Goal: Information Seeking & Learning: Check status

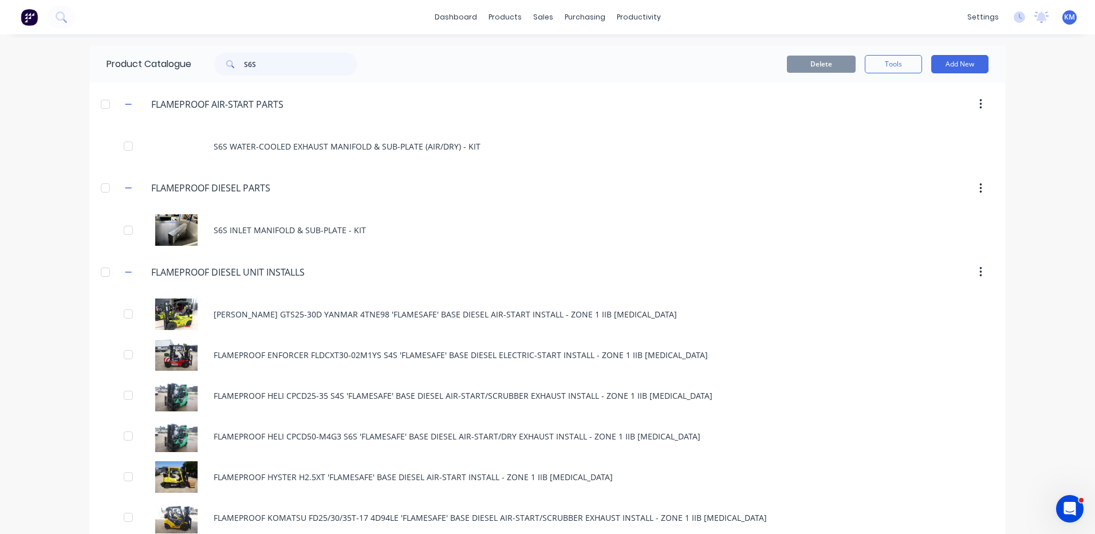
click at [790, 32] on div "dashboard products sales purchasing productivity dashboard products Product Cat…" at bounding box center [547, 17] width 1095 height 34
click at [575, 80] on icon at bounding box center [573, 78] width 13 height 10
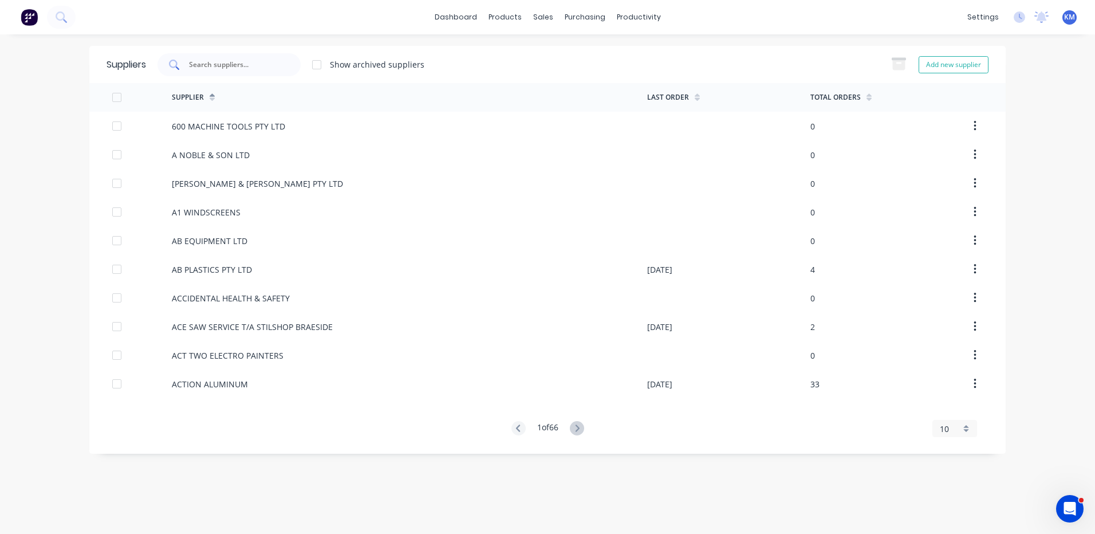
click at [261, 70] on input "text" at bounding box center [235, 64] width 95 height 11
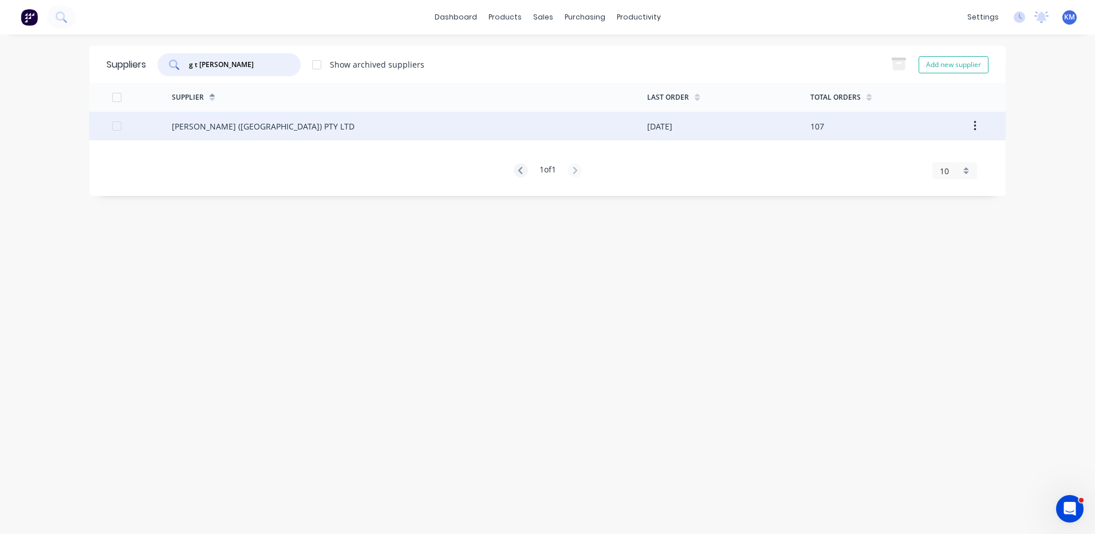
type input "g t jon"
click at [251, 114] on div "G T JONES (VIC) PTY LTD" at bounding box center [410, 126] width 476 height 29
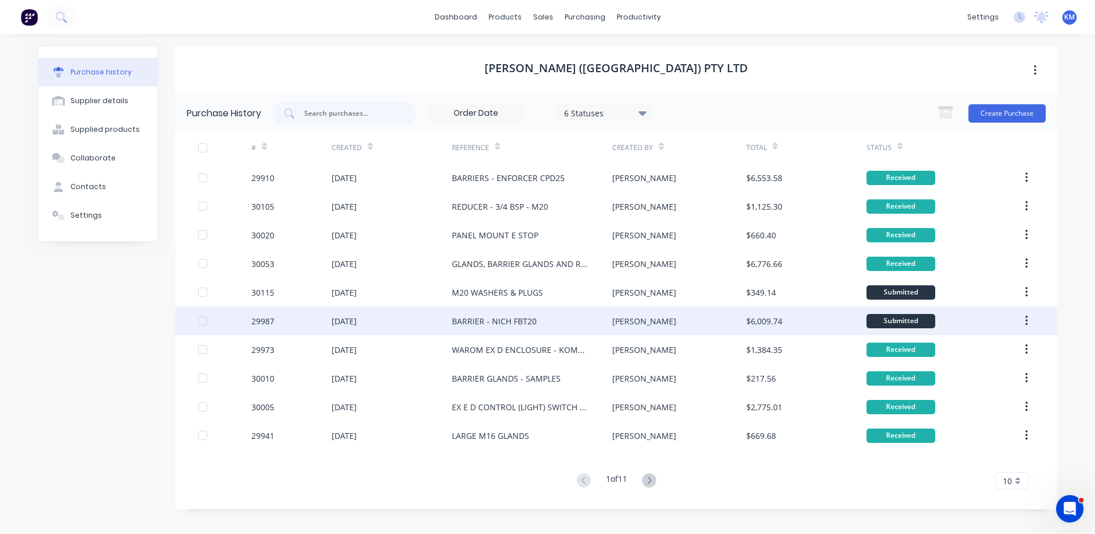
click at [565, 311] on div "BARRIER - NICH FBT20" at bounding box center [532, 321] width 160 height 29
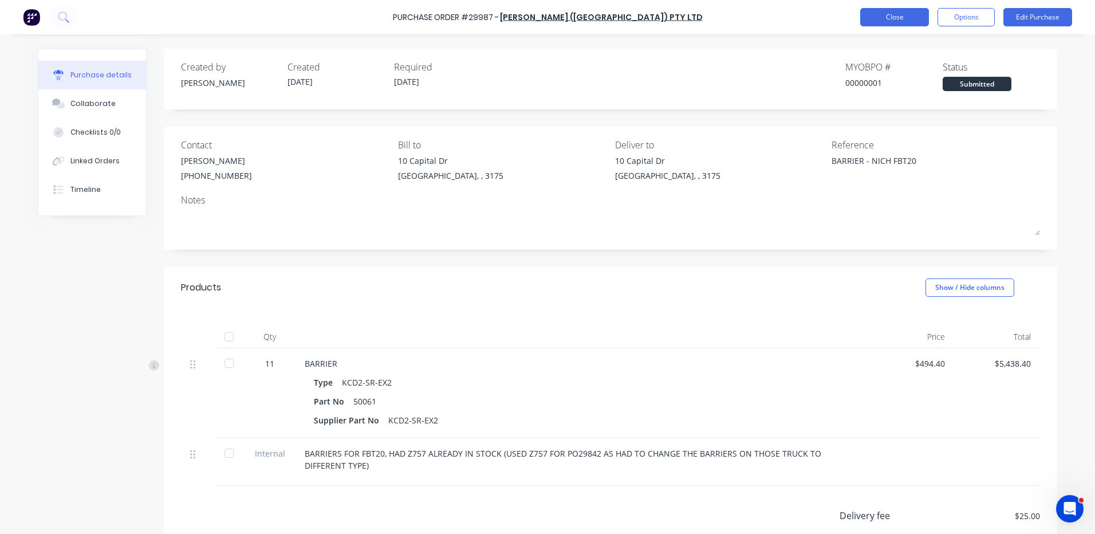
click at [885, 13] on button "Close" at bounding box center [895, 17] width 69 height 18
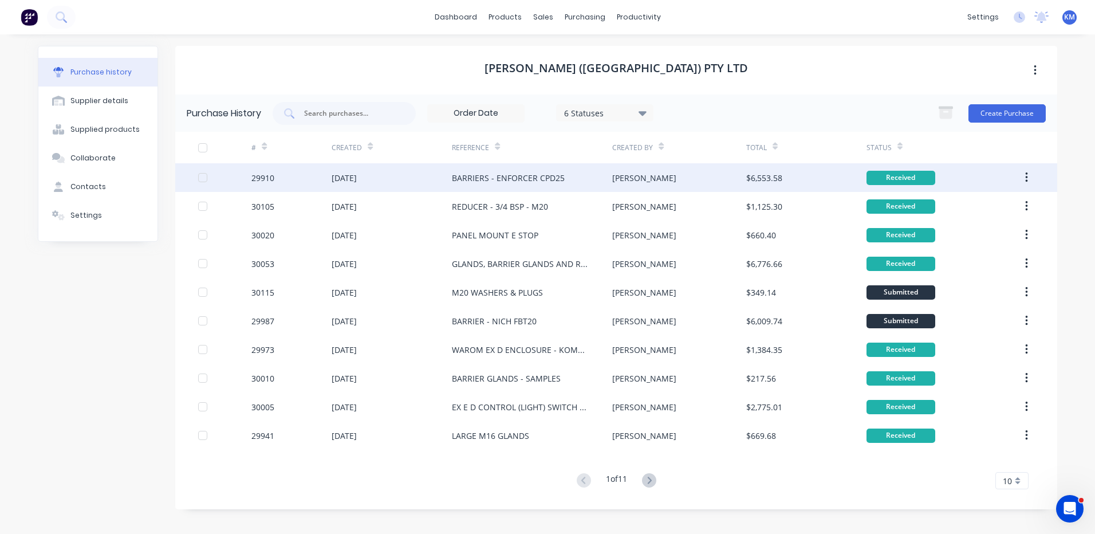
click at [602, 181] on div "BARRIERS - ENFORCER CPD25" at bounding box center [532, 177] width 160 height 29
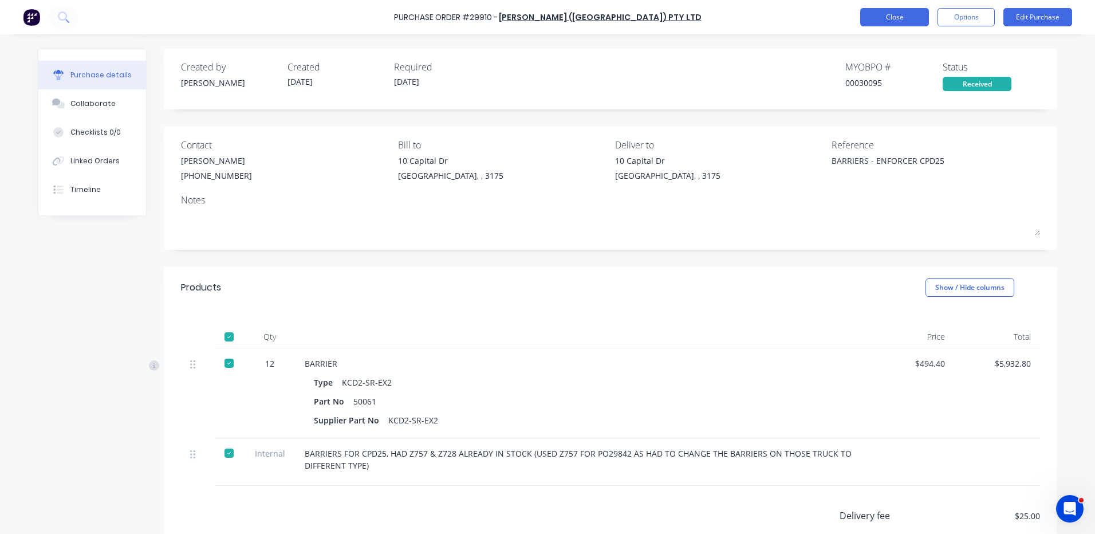
click at [888, 15] on button "Close" at bounding box center [895, 17] width 69 height 18
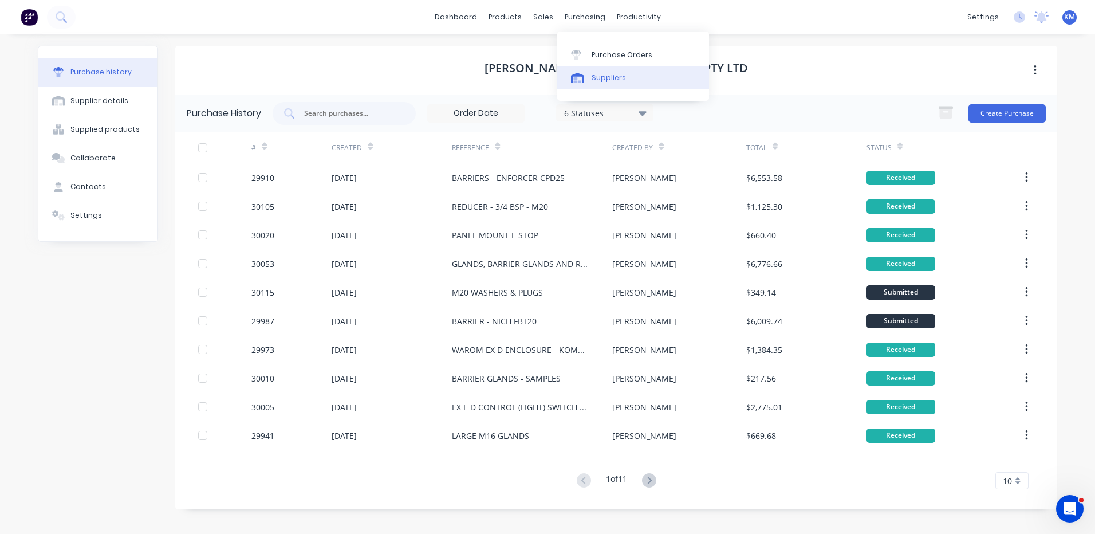
click at [584, 83] on div at bounding box center [579, 78] width 17 height 10
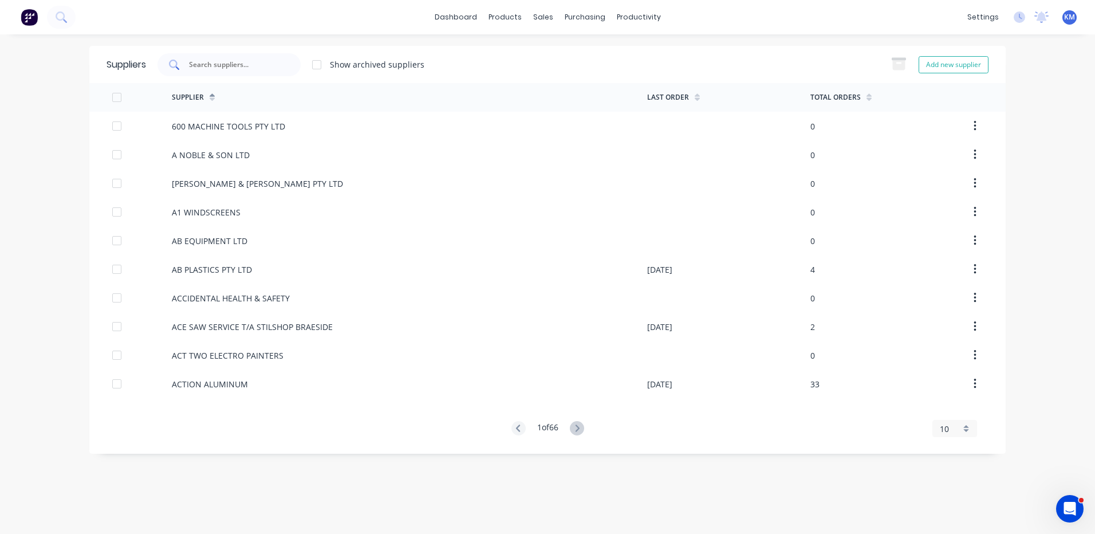
click at [253, 59] on input "text" at bounding box center [235, 64] width 95 height 11
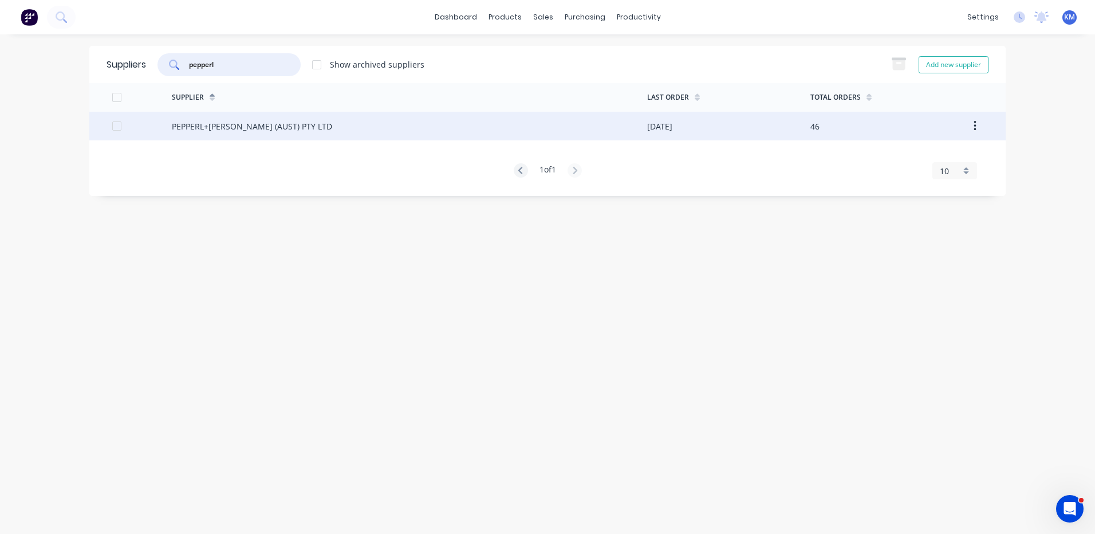
type input "pepperl"
click at [333, 123] on div "PEPPERL+FUCHS (AUST) PTY LTD" at bounding box center [410, 126] width 476 height 29
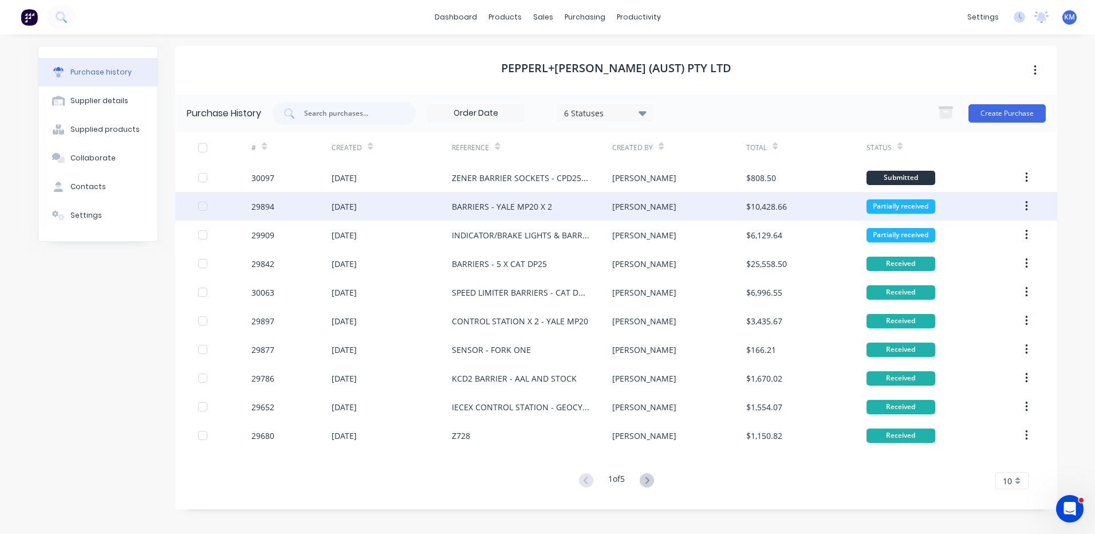
click at [582, 213] on div "BARRIERS - YALE MP20 X 2" at bounding box center [532, 206] width 160 height 29
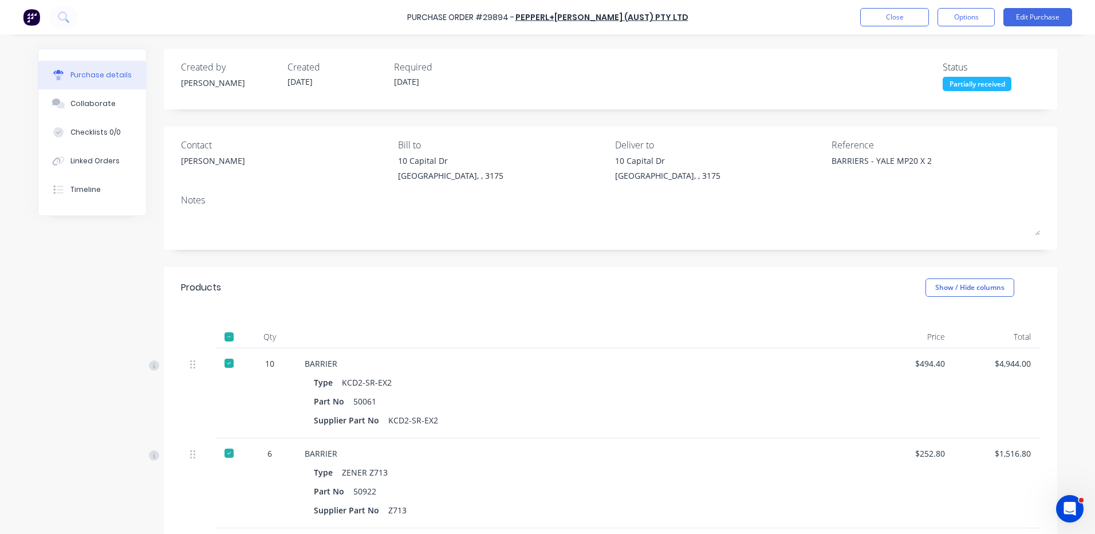
scroll to position [286, 0]
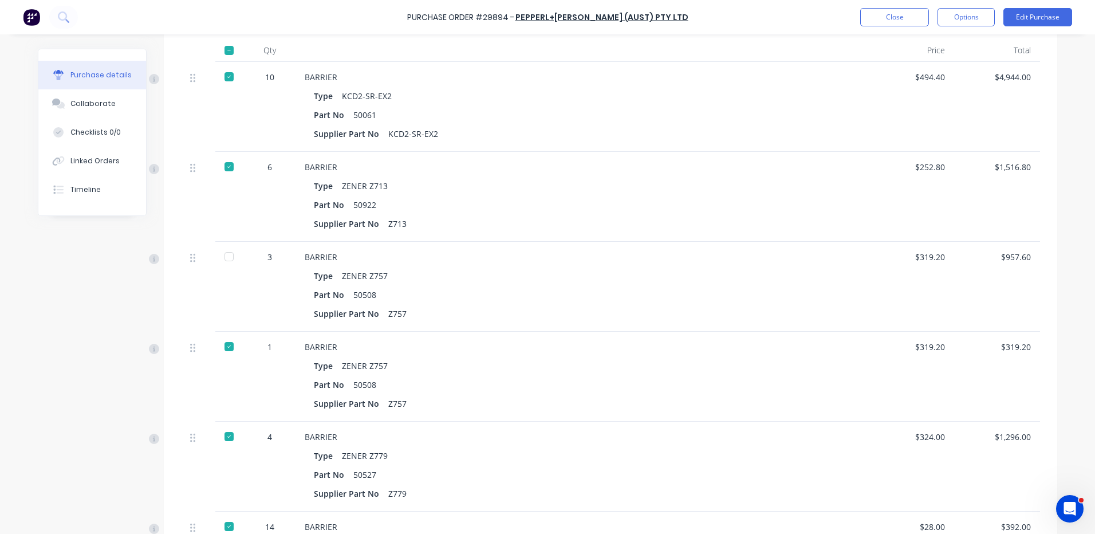
click at [218, 258] on div at bounding box center [229, 256] width 23 height 23
click at [894, 22] on button "Close" at bounding box center [895, 17] width 69 height 18
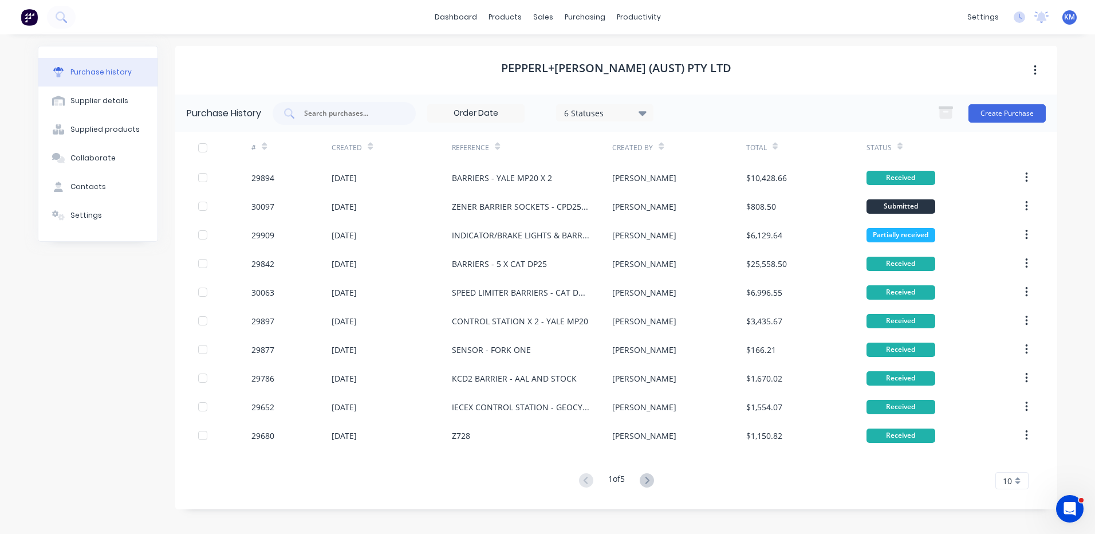
click at [362, 143] on div "Created" at bounding box center [352, 148] width 41 height 20
click at [368, 148] on icon at bounding box center [370, 148] width 5 height 3
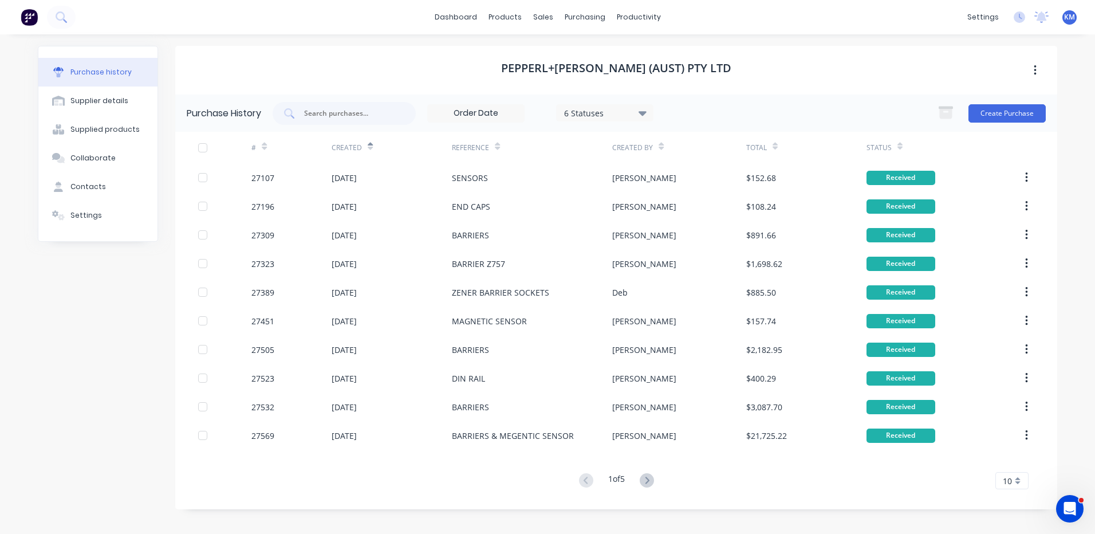
click at [370, 148] on icon at bounding box center [370, 148] width 5 height 3
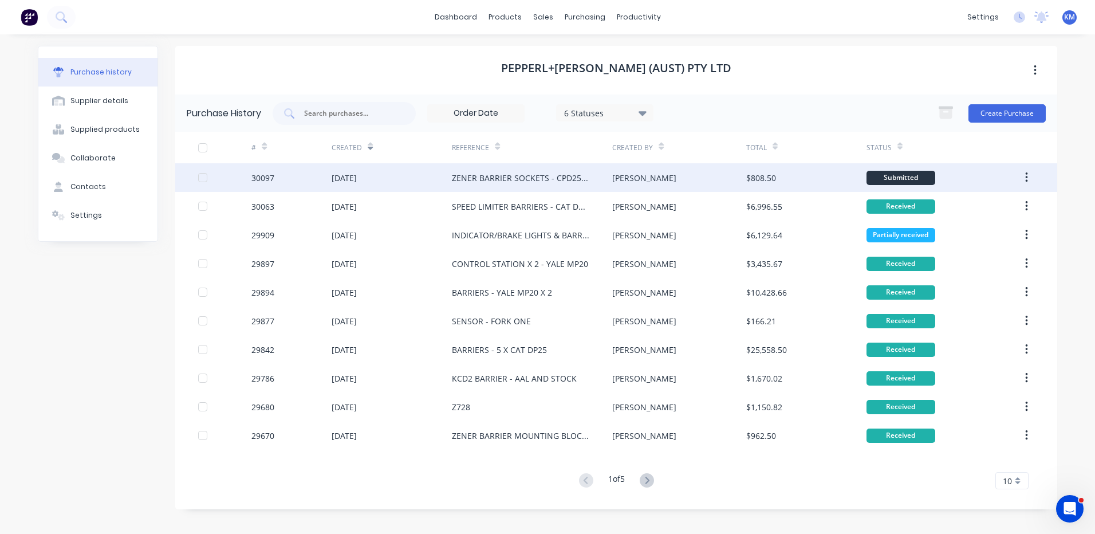
click at [497, 170] on div "ZENER BARRIER SOCKETS - CPD25 & FBT20" at bounding box center [532, 177] width 160 height 29
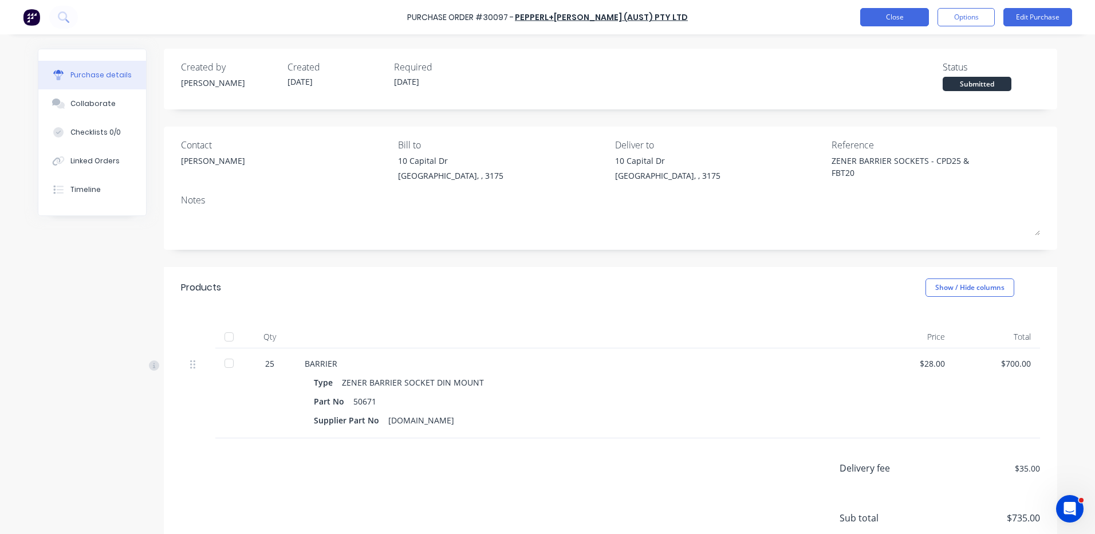
click at [893, 14] on button "Close" at bounding box center [895, 17] width 69 height 18
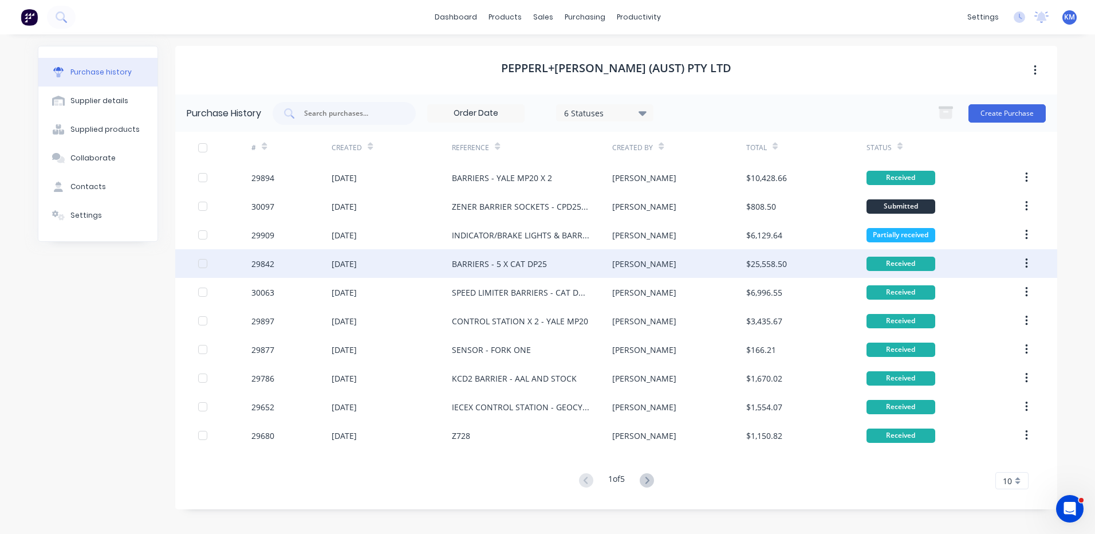
click at [686, 254] on div "Kyle" at bounding box center [678, 263] width 133 height 29
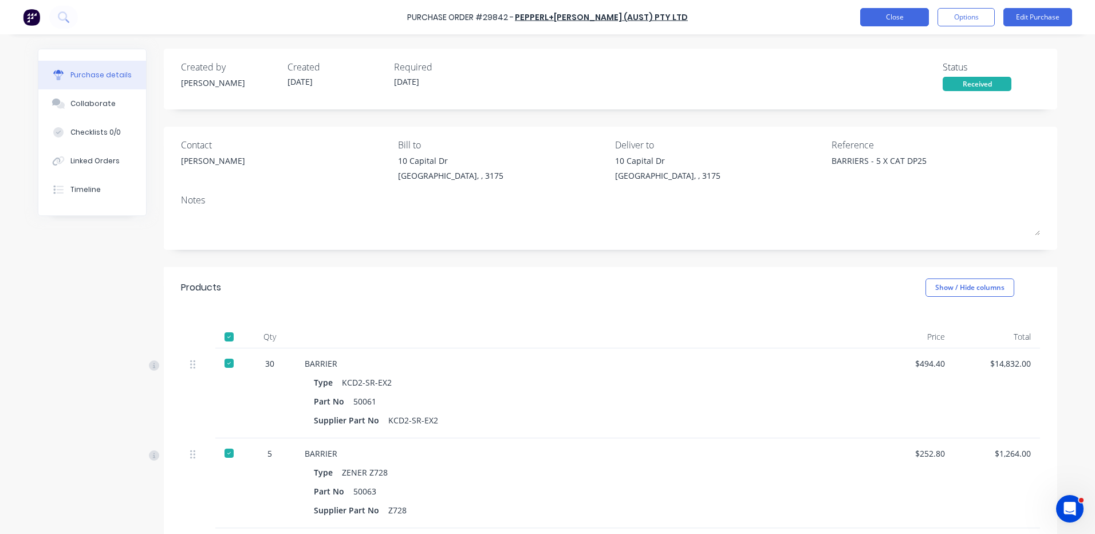
click at [902, 16] on button "Close" at bounding box center [895, 17] width 69 height 18
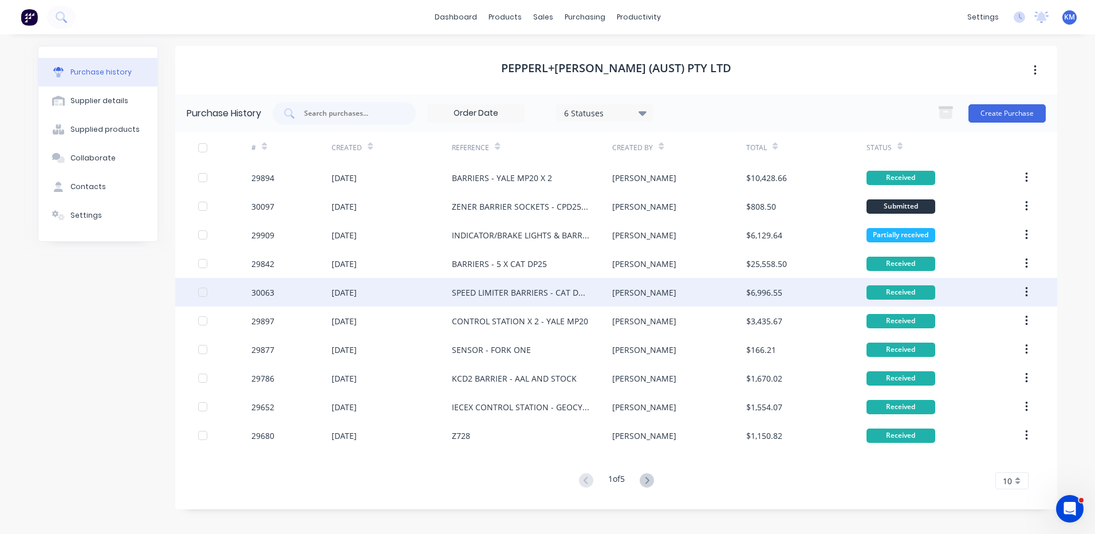
click at [698, 288] on div "Kyle" at bounding box center [678, 292] width 133 height 29
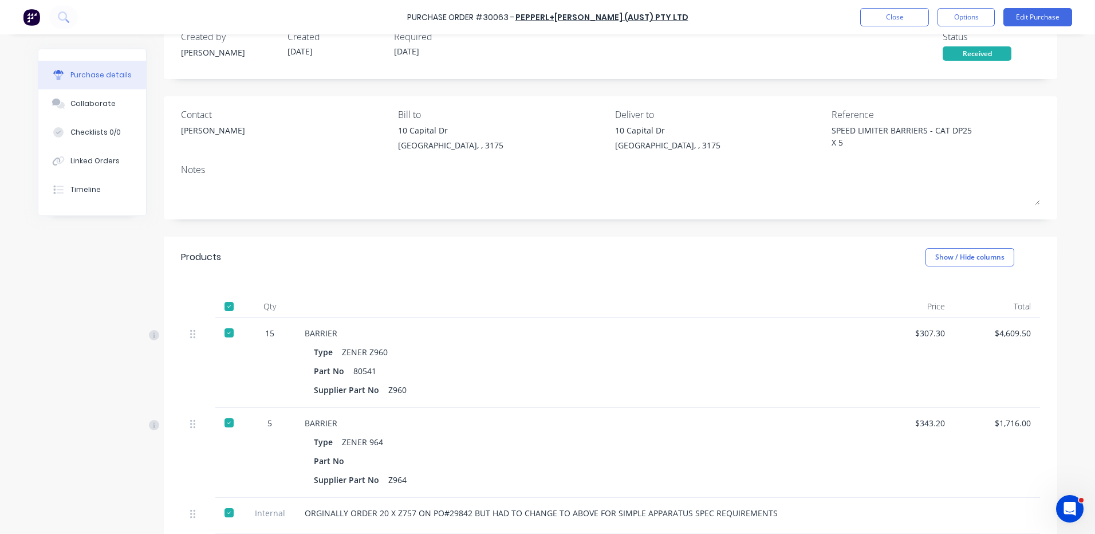
scroll to position [115, 0]
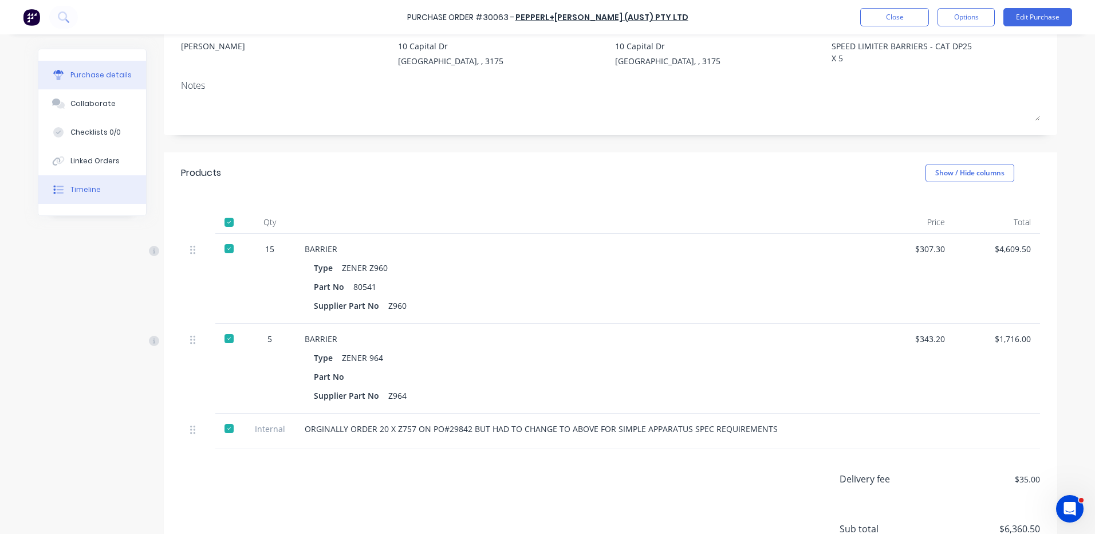
click at [70, 184] on div "Timeline" at bounding box center [85, 189] width 30 height 10
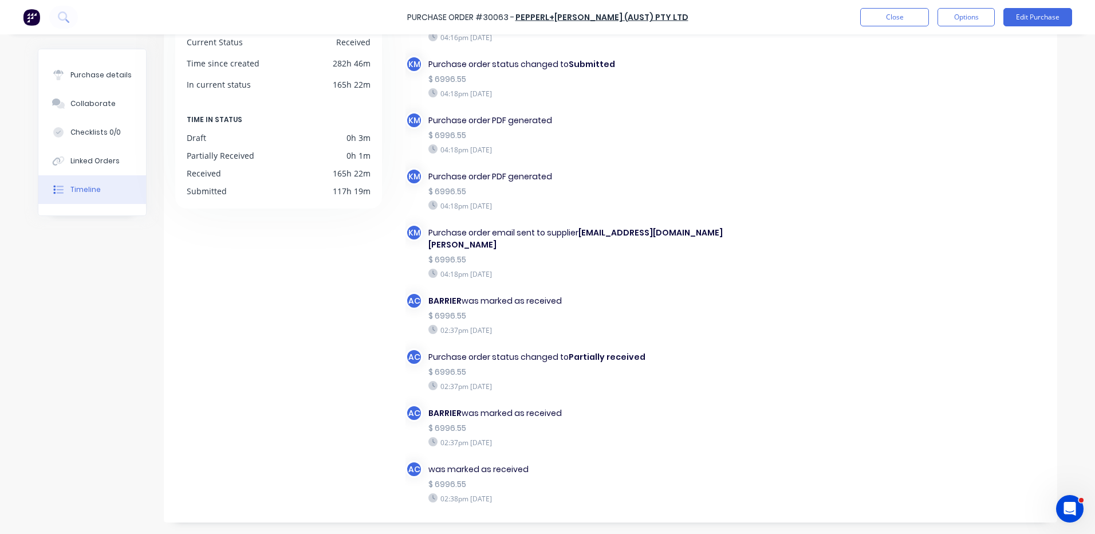
scroll to position [204, 0]
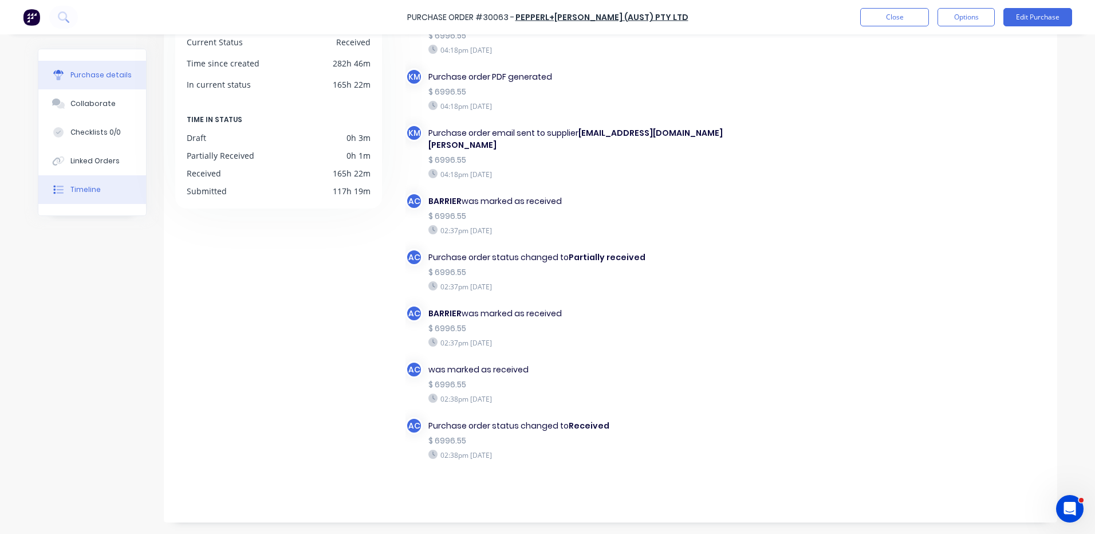
click at [102, 66] on button "Purchase details" at bounding box center [92, 75] width 108 height 29
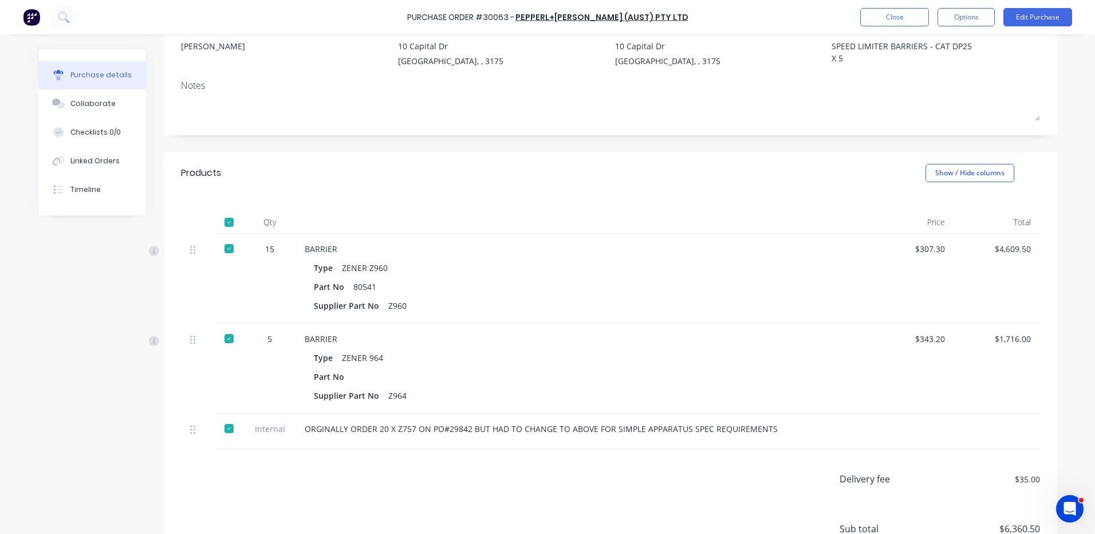
scroll to position [57, 0]
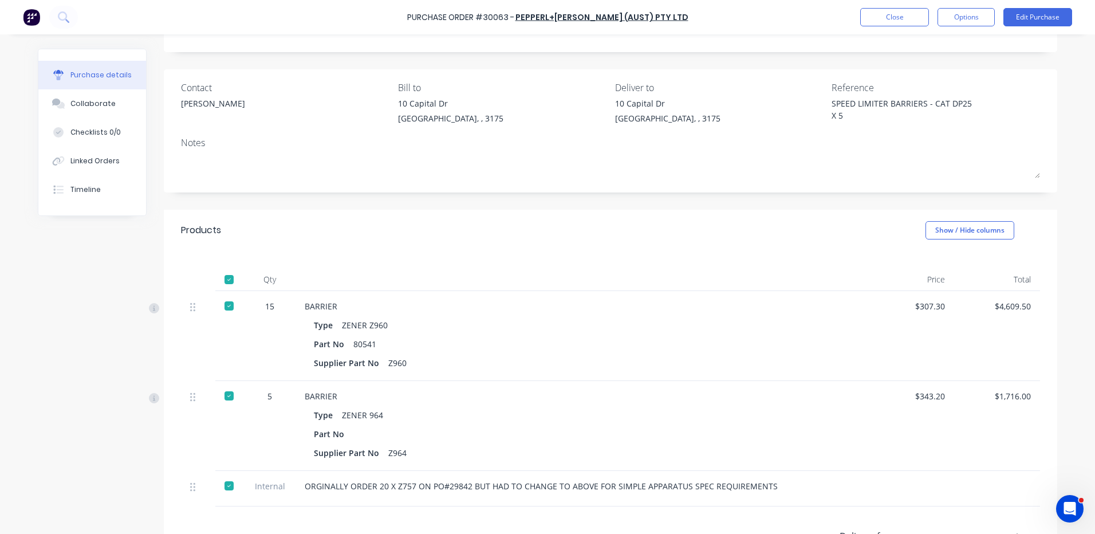
click at [859, 23] on div "Purchase Order #30063 - PEPPERL+FUCHS (AUST) PTY LTD Close Options Edit Purchase" at bounding box center [547, 17] width 1095 height 34
click at [866, 7] on div "Purchase Order #30063 - PEPPERL+FUCHS (AUST) PTY LTD Close Options Edit Purchase" at bounding box center [547, 17] width 1095 height 34
click at [877, 11] on button "Close" at bounding box center [895, 17] width 69 height 18
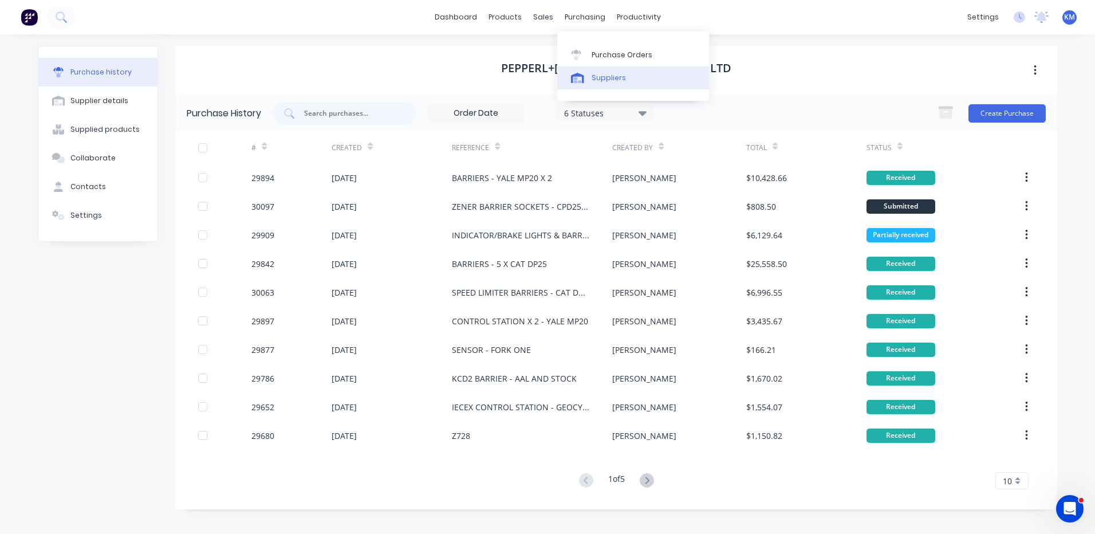
click at [595, 74] on div "Suppliers" at bounding box center [609, 78] width 34 height 10
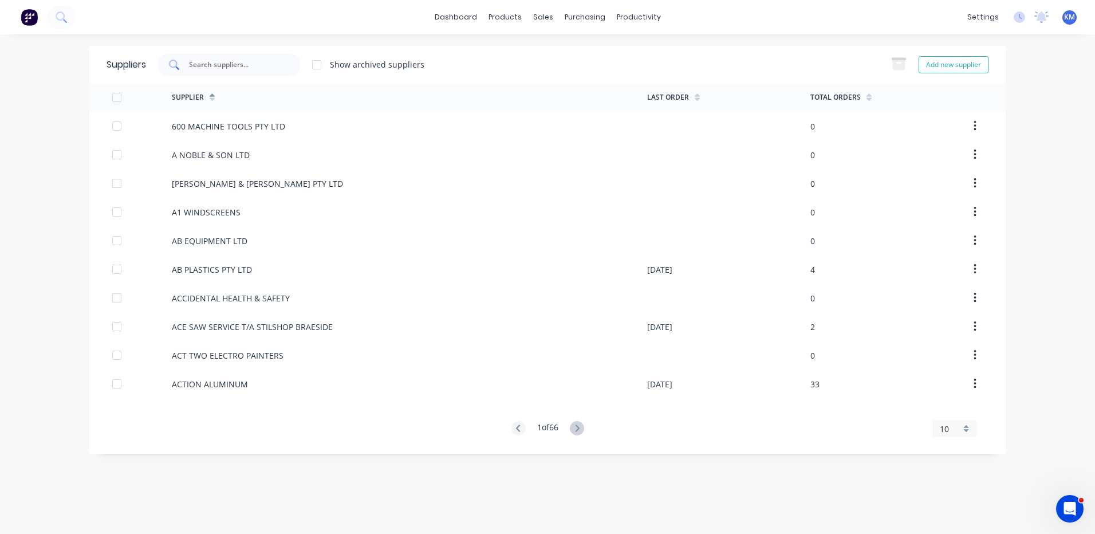
click at [254, 65] on input "text" at bounding box center [235, 64] width 95 height 11
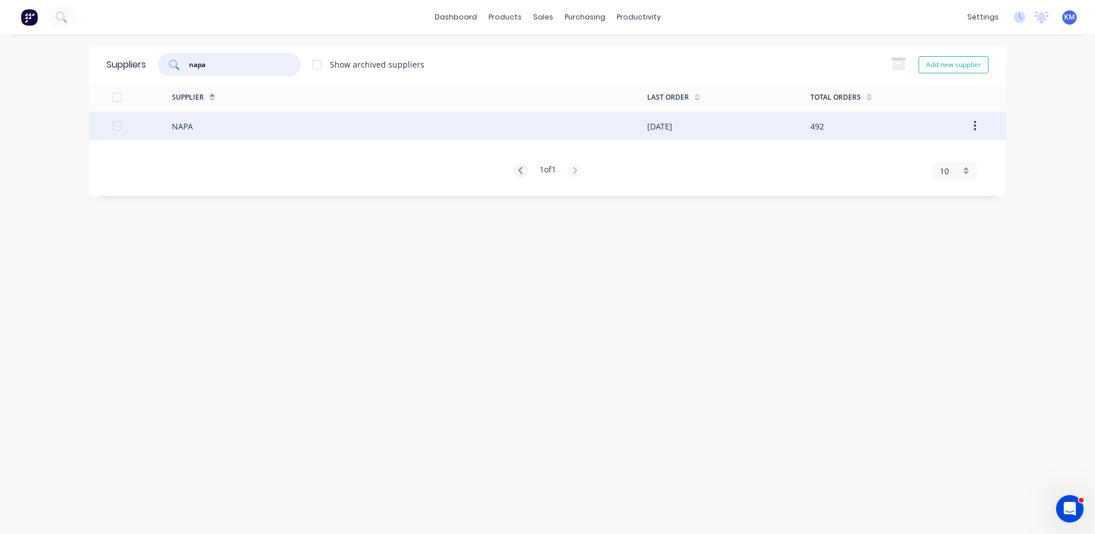
type input "napa"
click at [258, 117] on div "NAPA" at bounding box center [410, 126] width 476 height 29
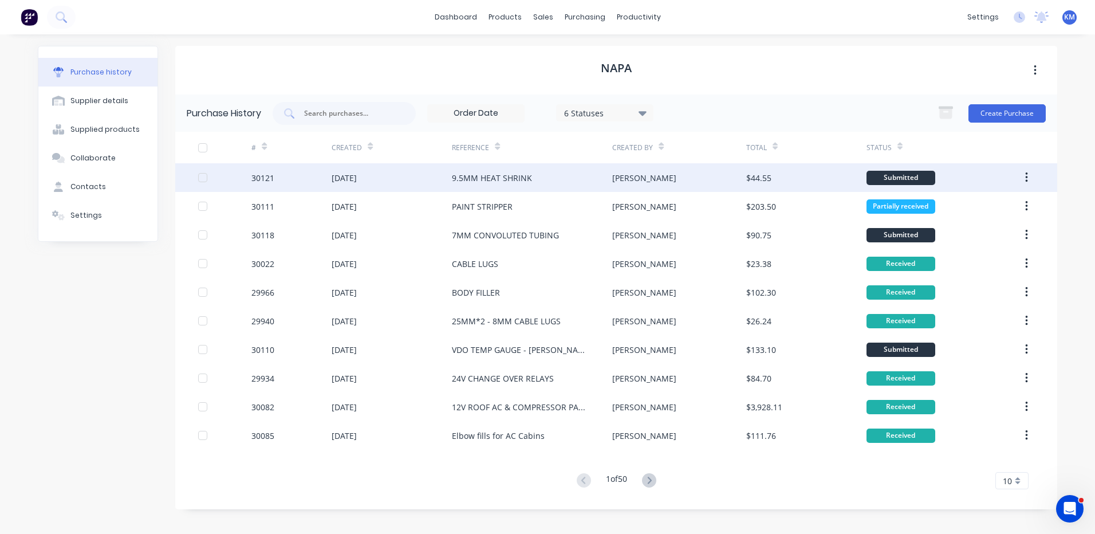
click at [399, 190] on div "14 Oct 2025" at bounding box center [392, 177] width 120 height 29
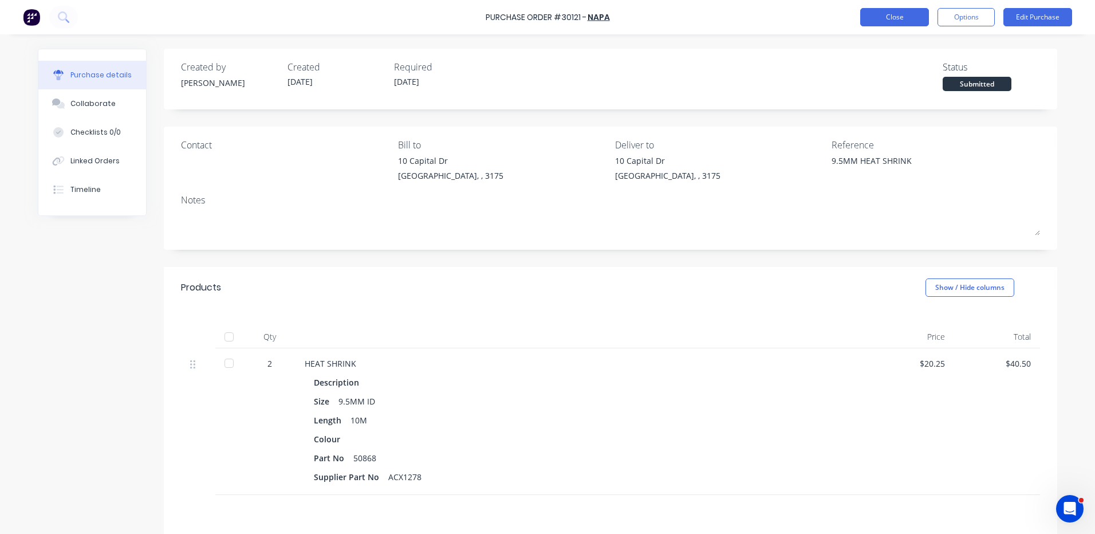
click at [885, 25] on button "Close" at bounding box center [895, 17] width 69 height 18
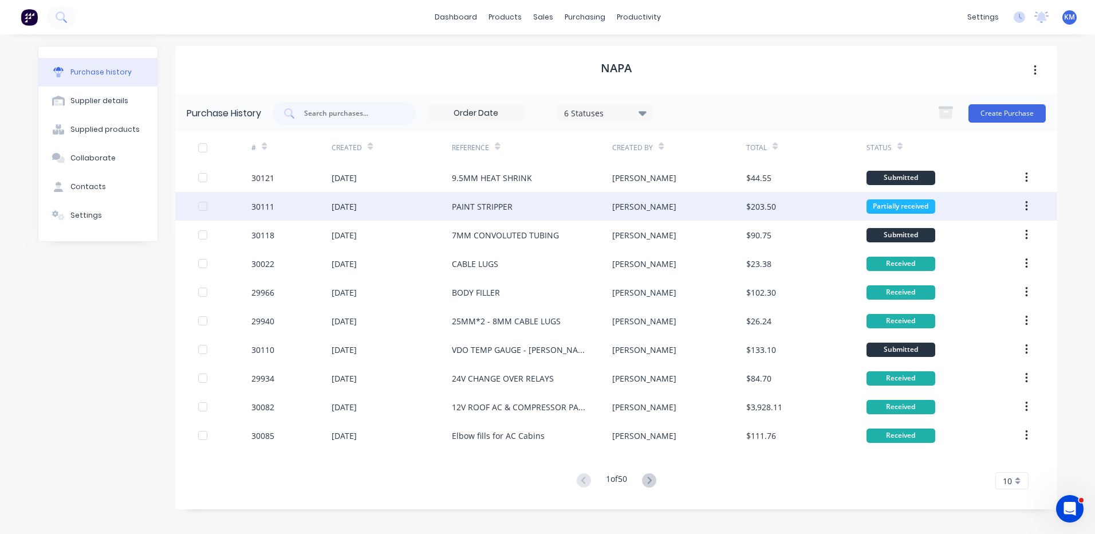
click at [520, 199] on div "PAINT STRIPPER" at bounding box center [532, 206] width 160 height 29
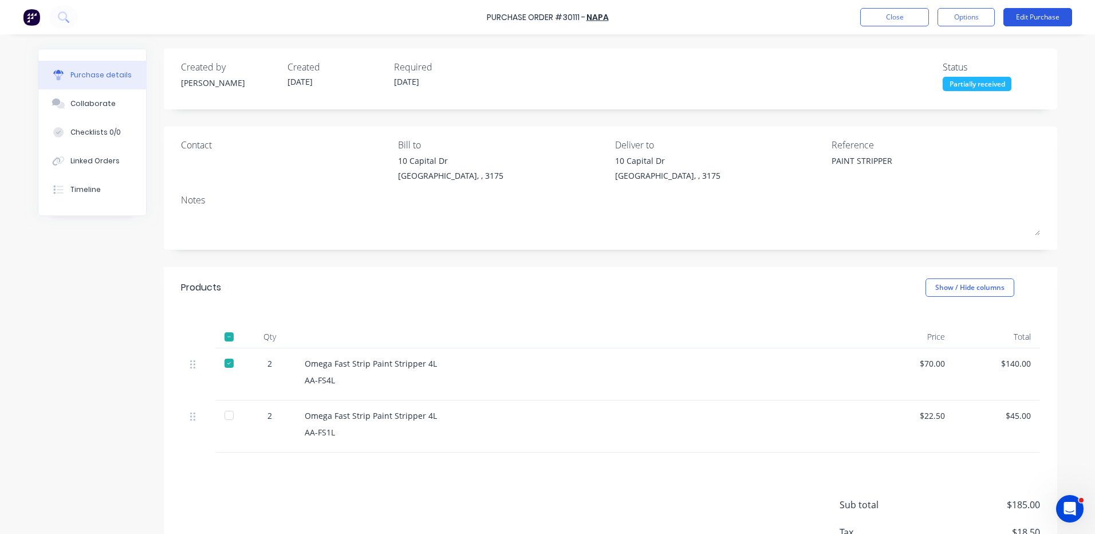
click at [1020, 17] on button "Edit Purchase" at bounding box center [1038, 17] width 69 height 18
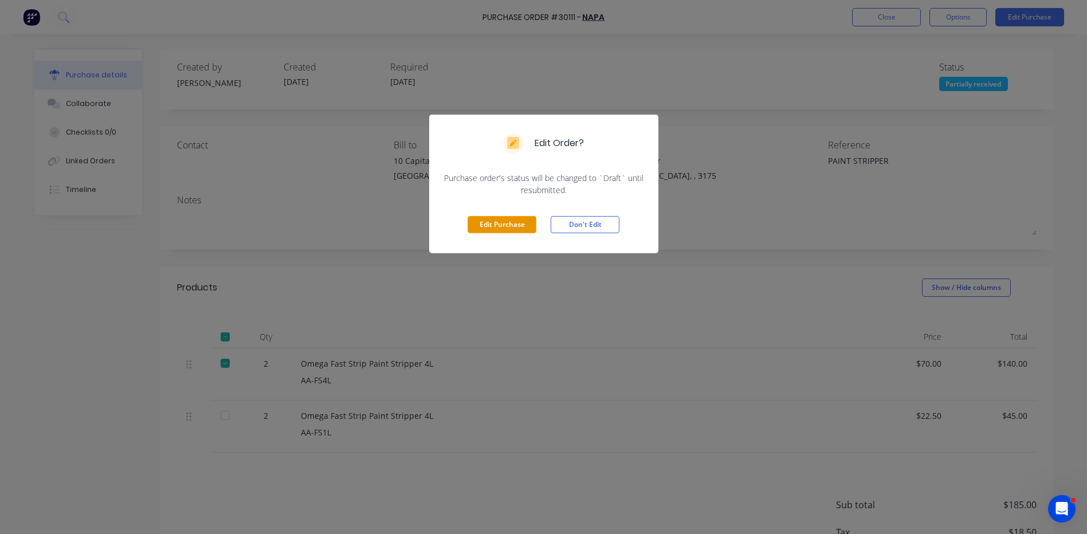
click at [519, 231] on button "Edit Purchase" at bounding box center [502, 224] width 69 height 17
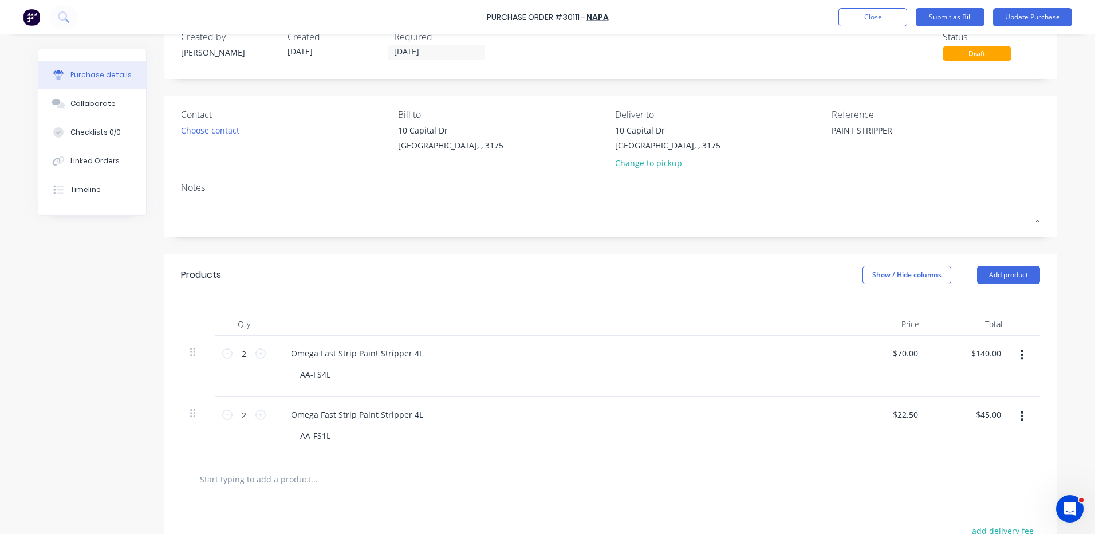
scroll to position [57, 0]
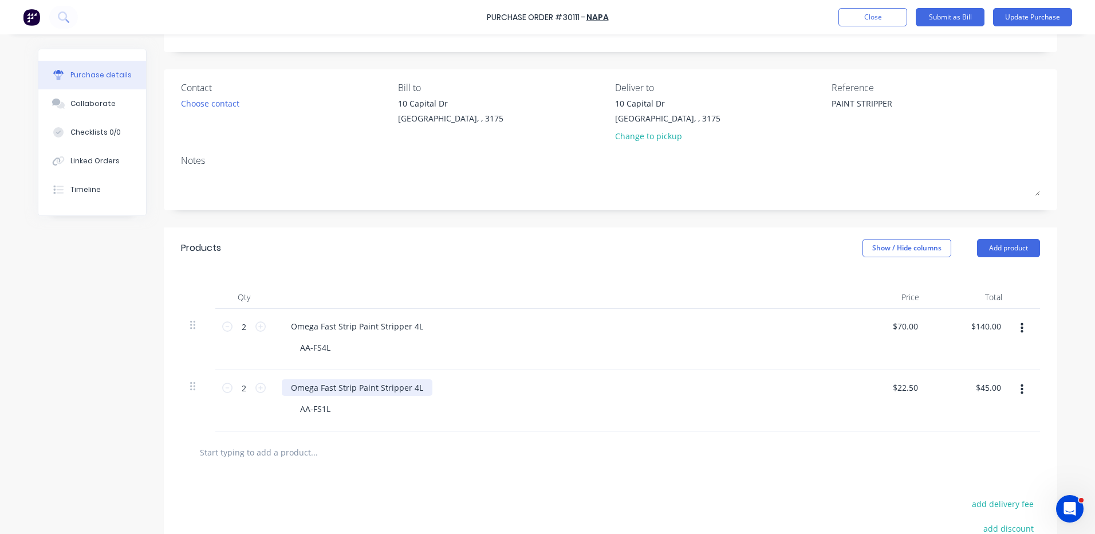
click at [414, 387] on div "Omega Fast Strip Paint Stripper 4L" at bounding box center [357, 387] width 151 height 17
click at [410, 390] on div "Omega Fast Strip Paint Stripper 4L" at bounding box center [357, 387] width 151 height 17
click at [478, 296] on div at bounding box center [559, 297] width 573 height 23
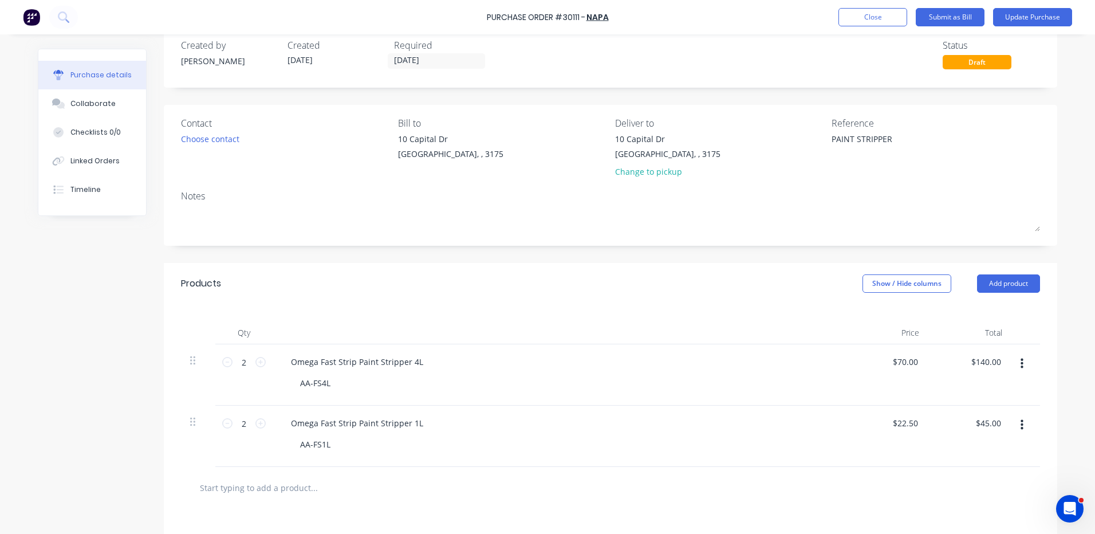
scroll to position [0, 0]
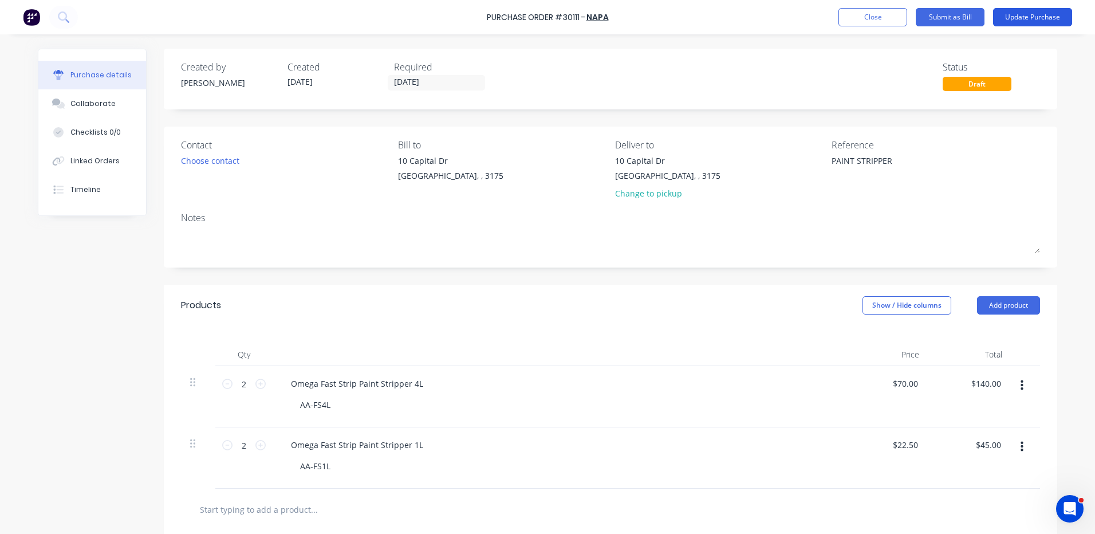
click at [1017, 19] on button "Update Purchase" at bounding box center [1033, 17] width 79 height 18
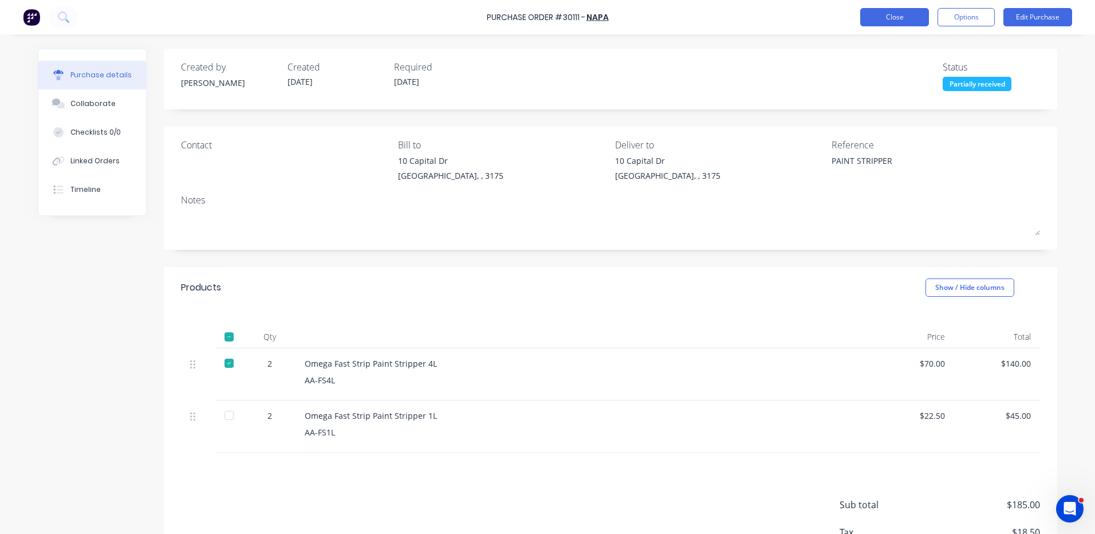
click at [903, 21] on button "Close" at bounding box center [895, 17] width 69 height 18
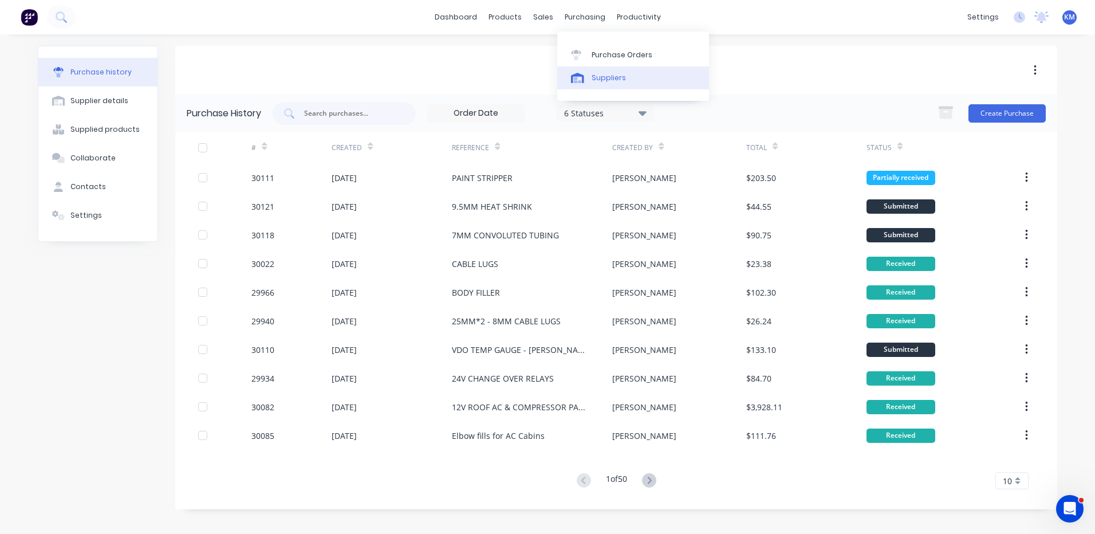
click at [594, 77] on div "Suppliers" at bounding box center [609, 78] width 34 height 10
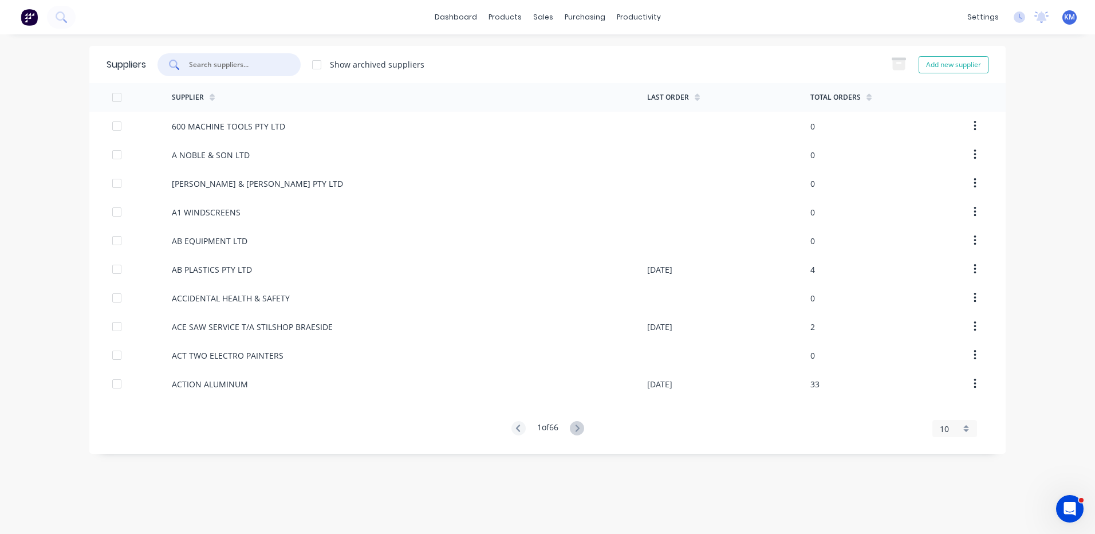
click at [257, 61] on input "text" at bounding box center [235, 64] width 95 height 11
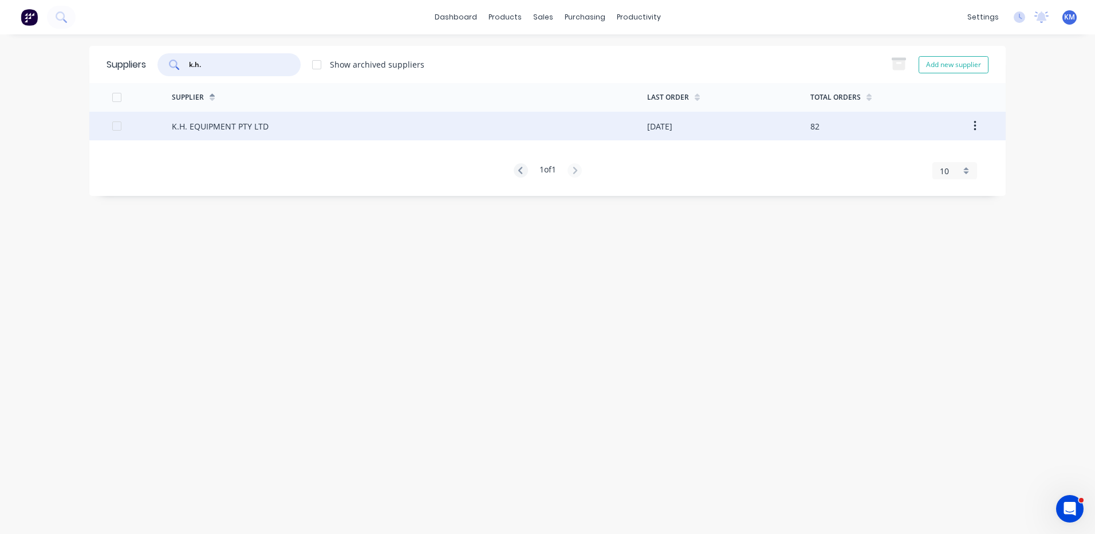
type input "k.h."
click at [231, 126] on div "K.H. EQUIPMENT PTY LTD" at bounding box center [220, 126] width 97 height 12
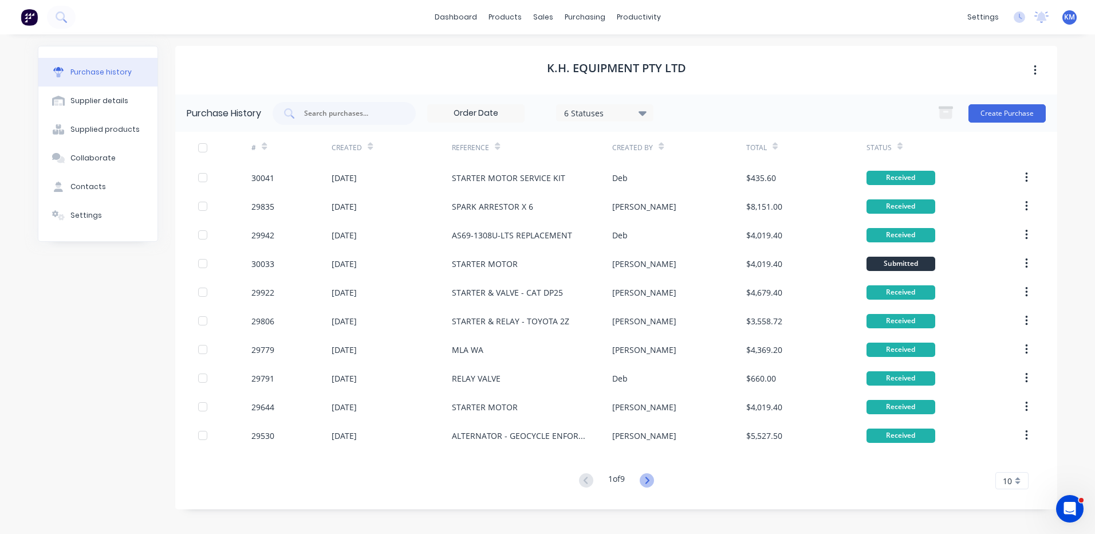
click at [650, 475] on icon at bounding box center [647, 480] width 14 height 14
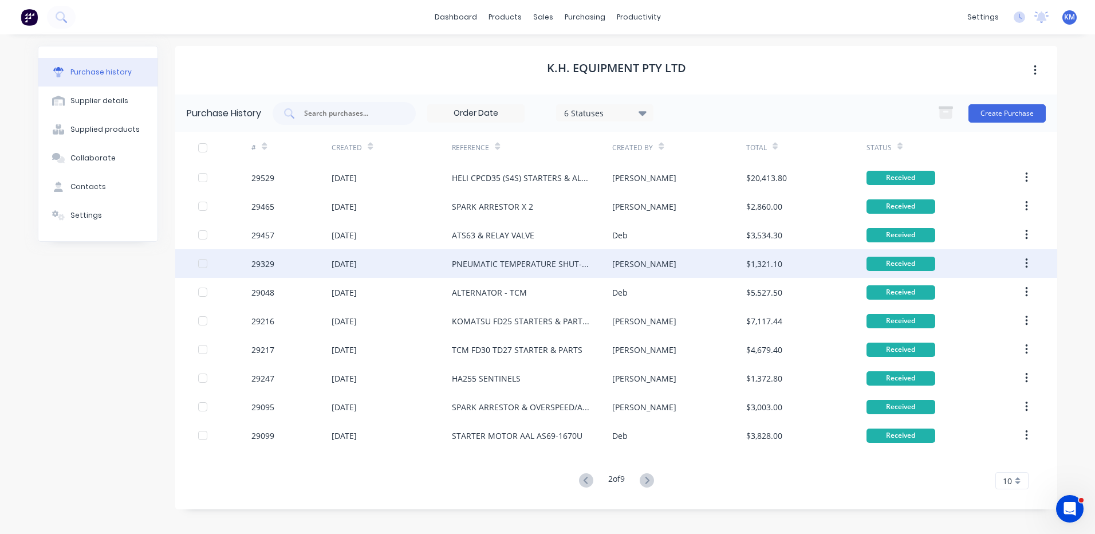
click at [630, 269] on div "Kyle" at bounding box center [678, 263] width 133 height 29
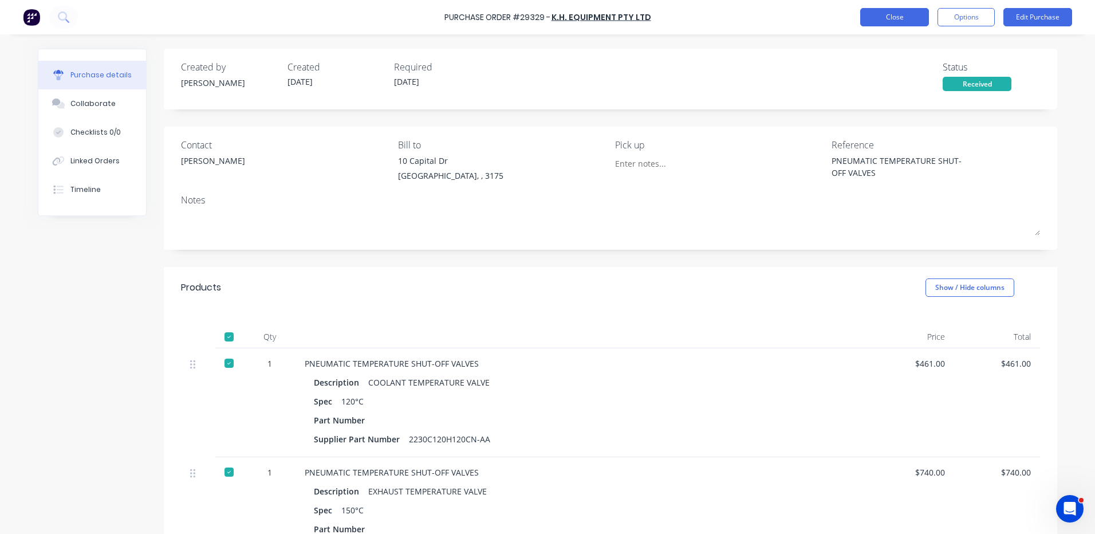
click at [905, 18] on button "Close" at bounding box center [895, 17] width 69 height 18
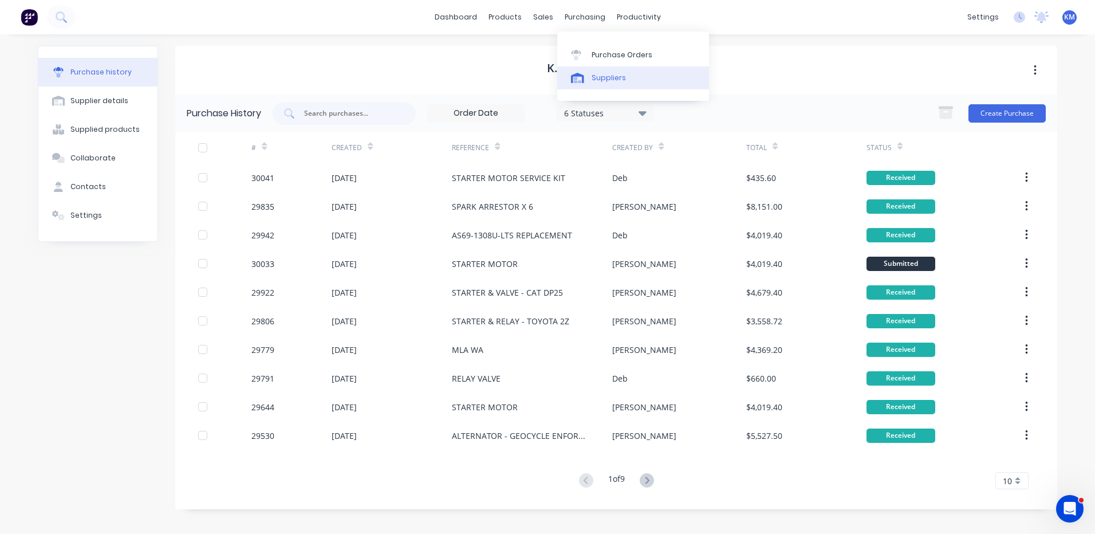
click at [587, 73] on div at bounding box center [579, 78] width 17 height 10
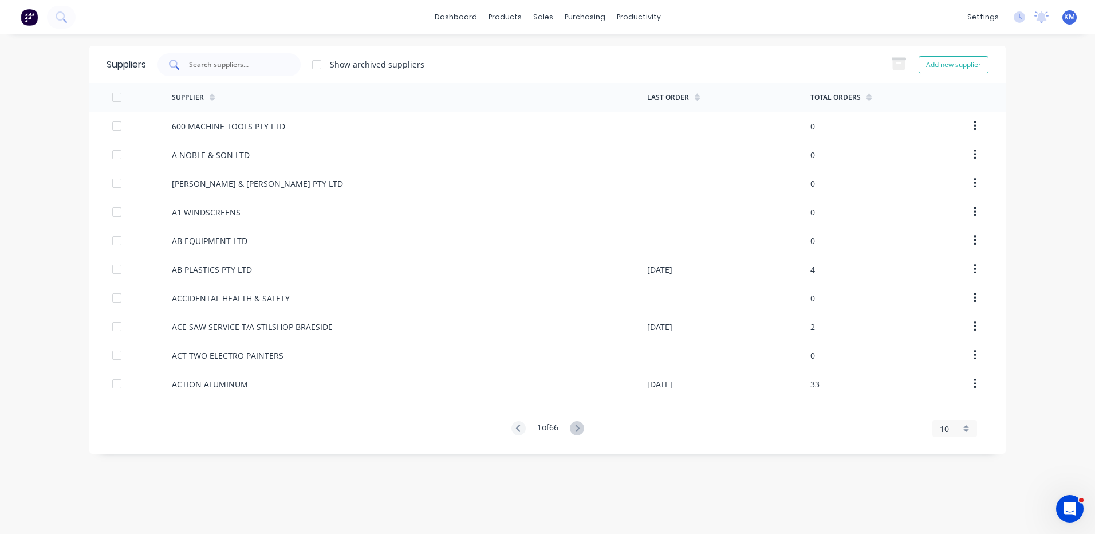
click at [274, 56] on div at bounding box center [229, 64] width 143 height 23
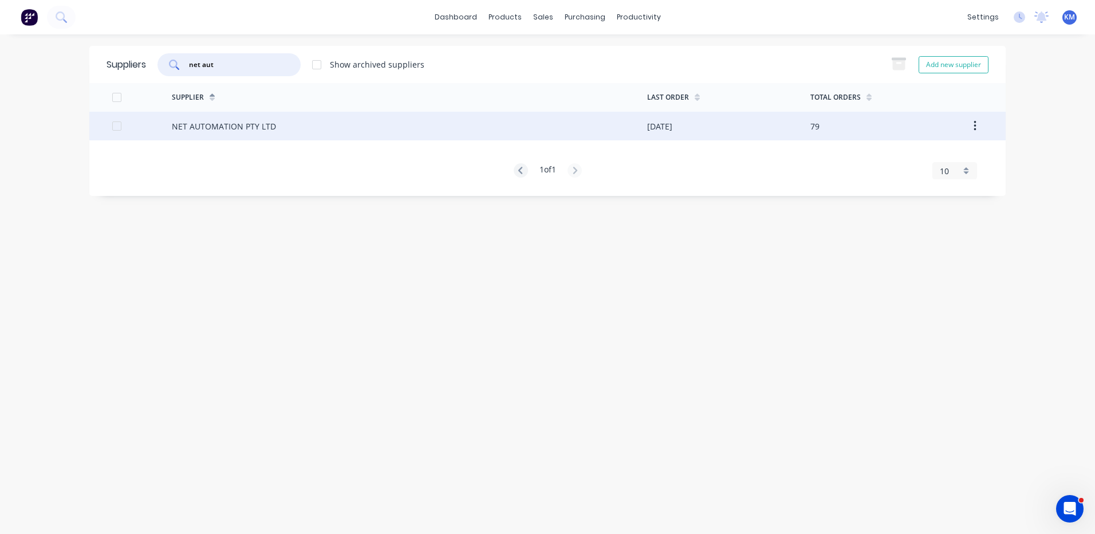
type input "net aut"
click at [284, 124] on div "NET AUTOMATION PTY LTD" at bounding box center [410, 126] width 476 height 29
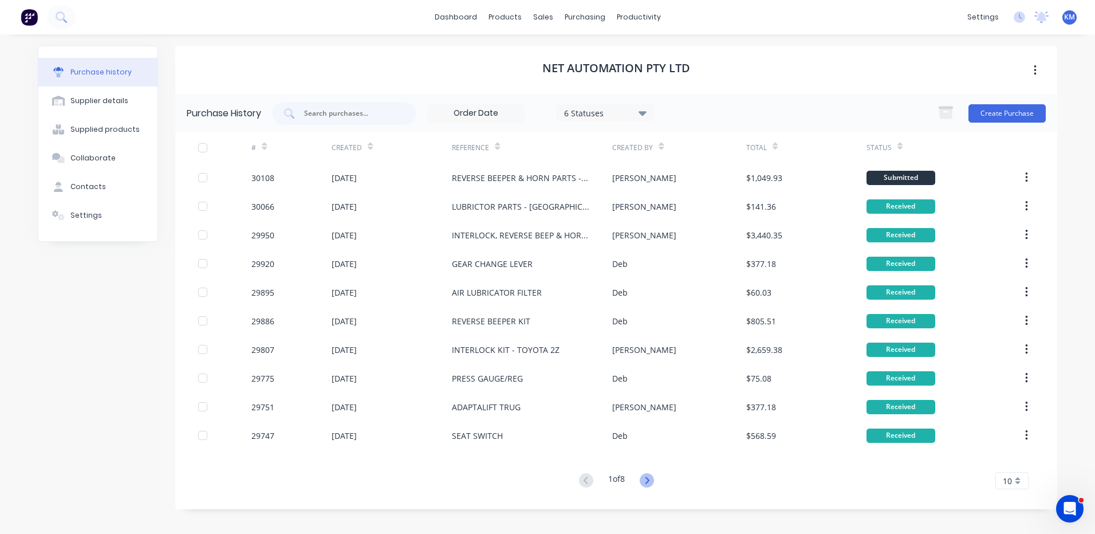
click at [649, 478] on icon at bounding box center [647, 480] width 4 height 7
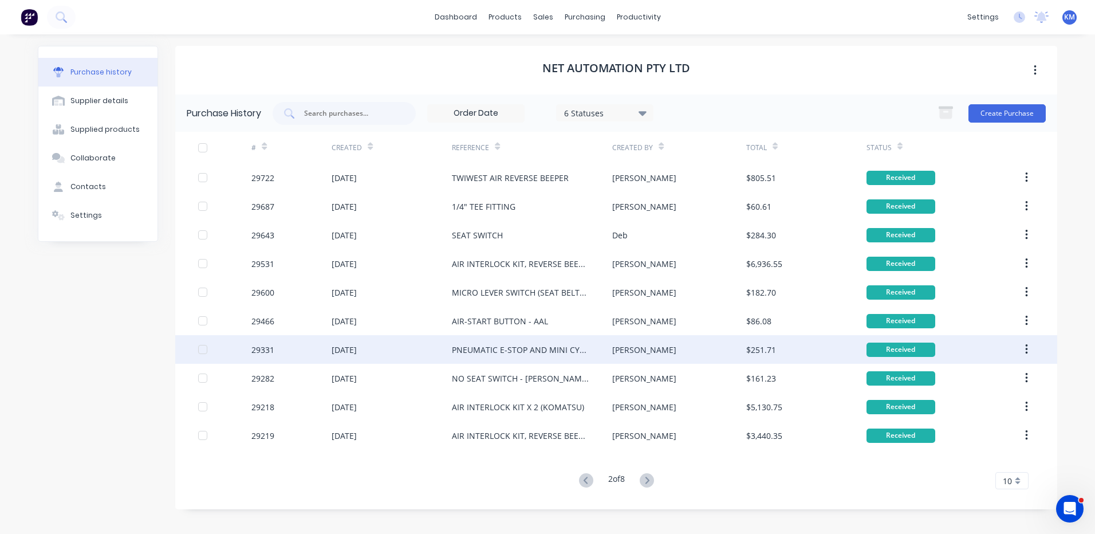
click at [651, 354] on div "Kyle" at bounding box center [678, 349] width 133 height 29
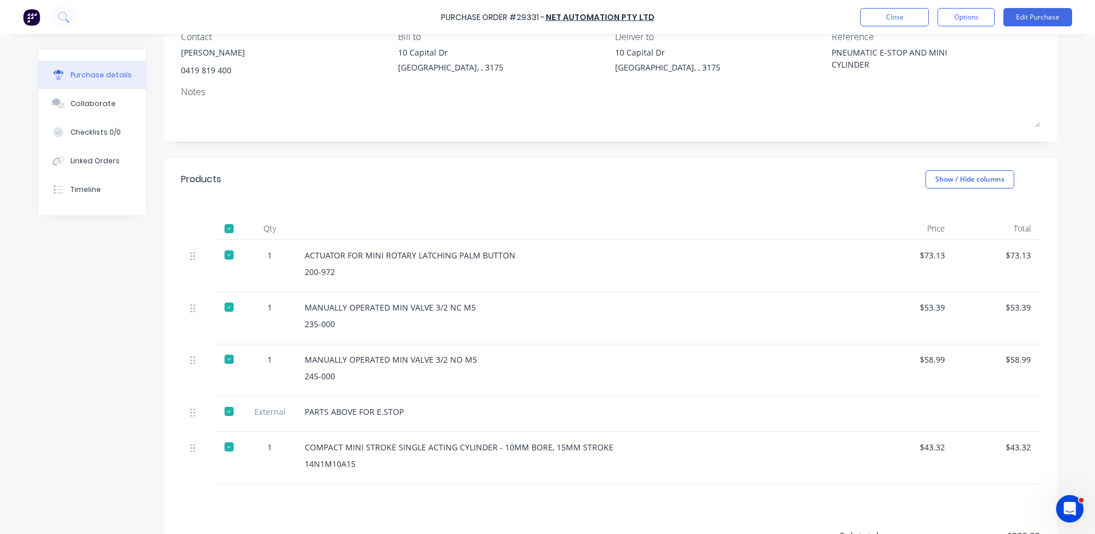
scroll to position [50, 0]
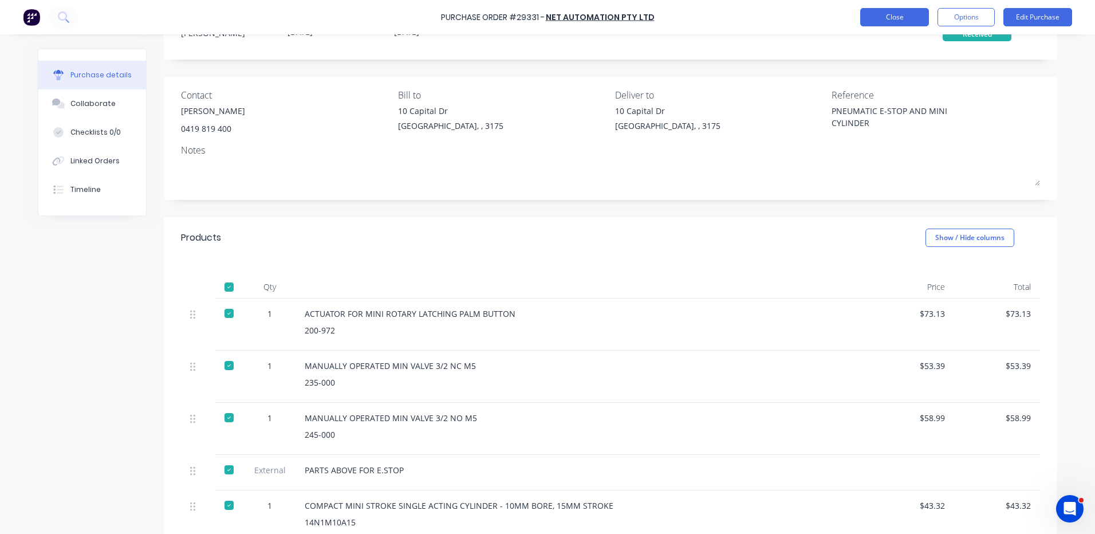
click at [912, 21] on button "Close" at bounding box center [895, 17] width 69 height 18
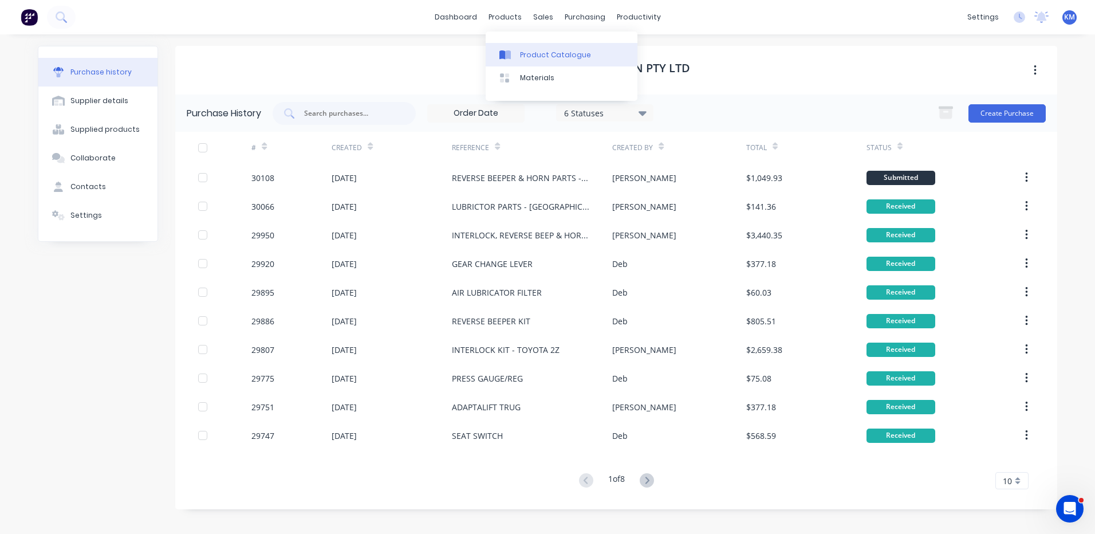
click at [511, 57] on icon at bounding box center [508, 54] width 6 height 9
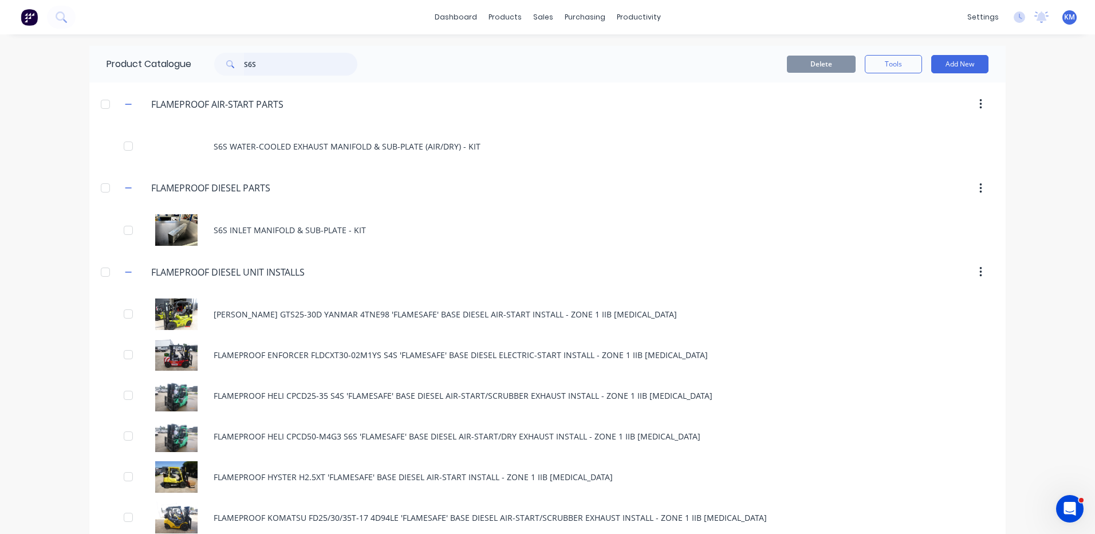
click at [304, 68] on input "S6S" at bounding box center [300, 64] width 113 height 23
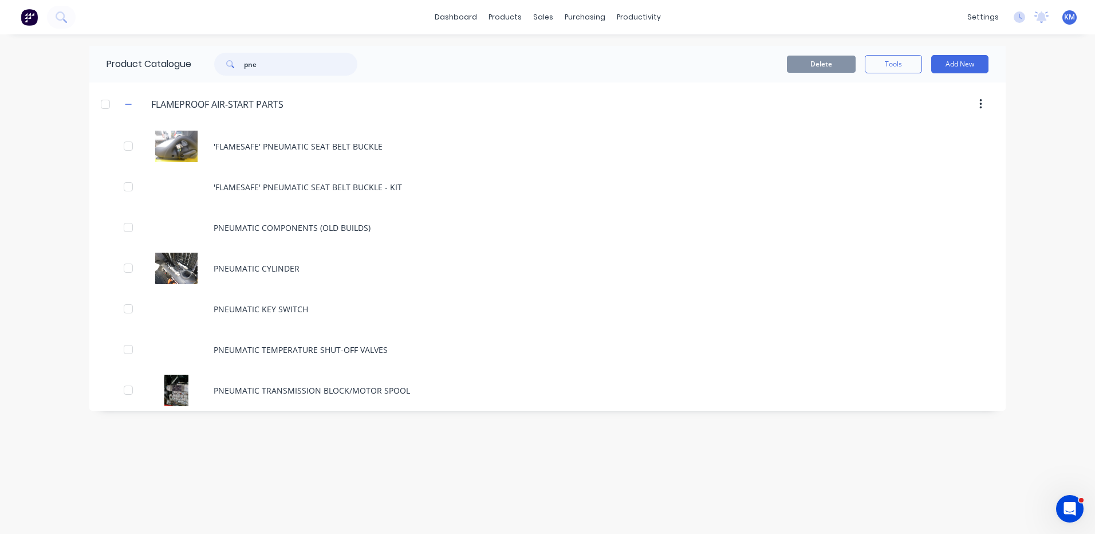
type input "pne"
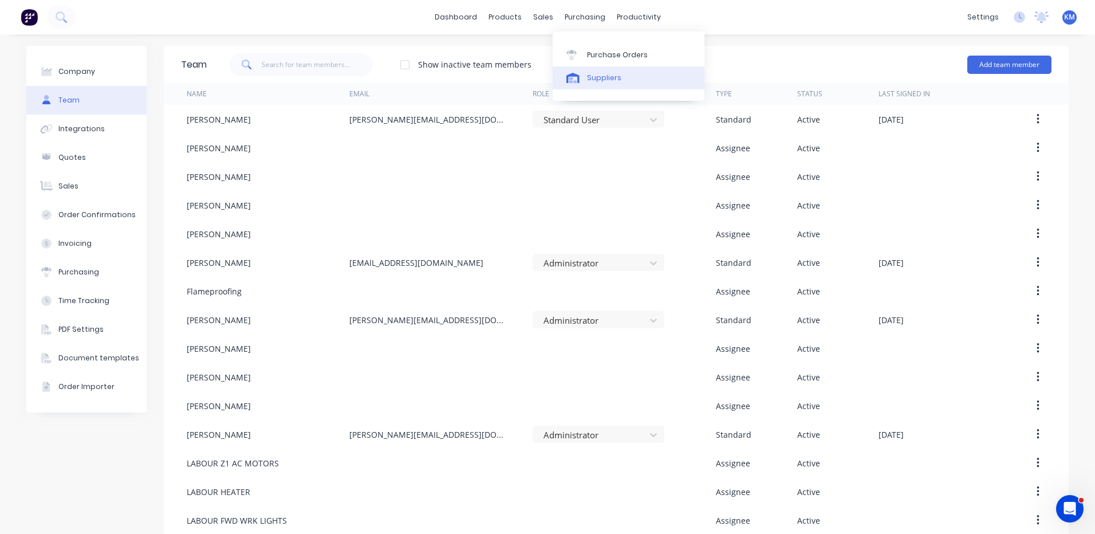
click at [603, 77] on div "Suppliers" at bounding box center [604, 78] width 34 height 10
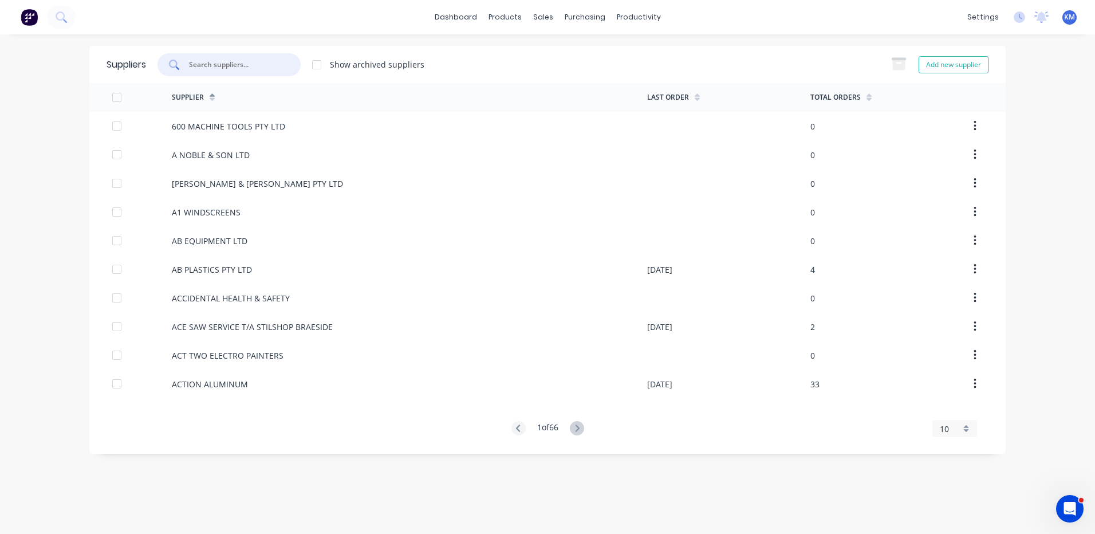
click at [280, 66] on input "text" at bounding box center [235, 64] width 95 height 11
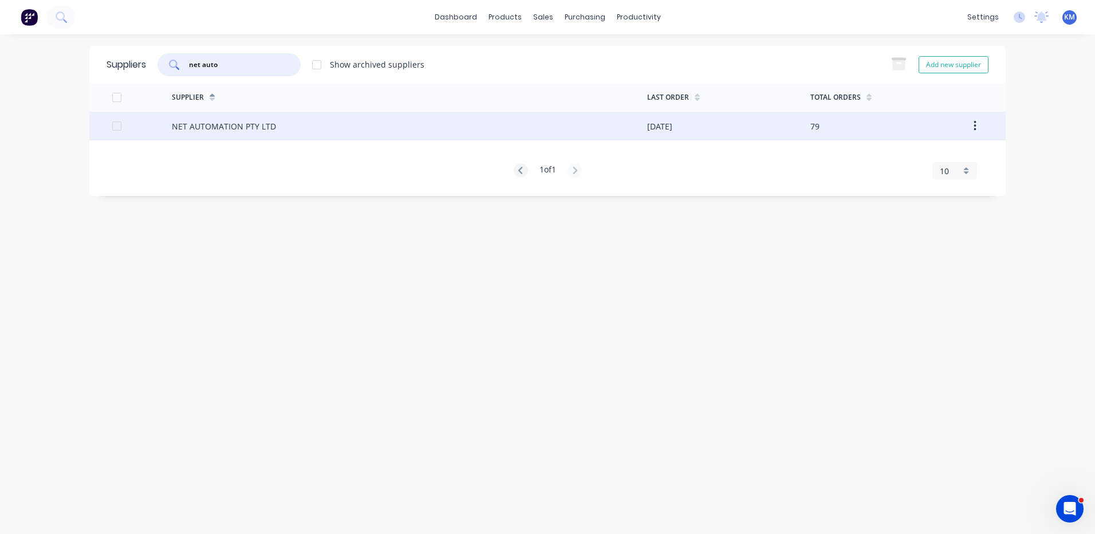
type input "net auto"
click at [475, 120] on div "NET AUTOMATION PTY LTD" at bounding box center [410, 126] width 476 height 29
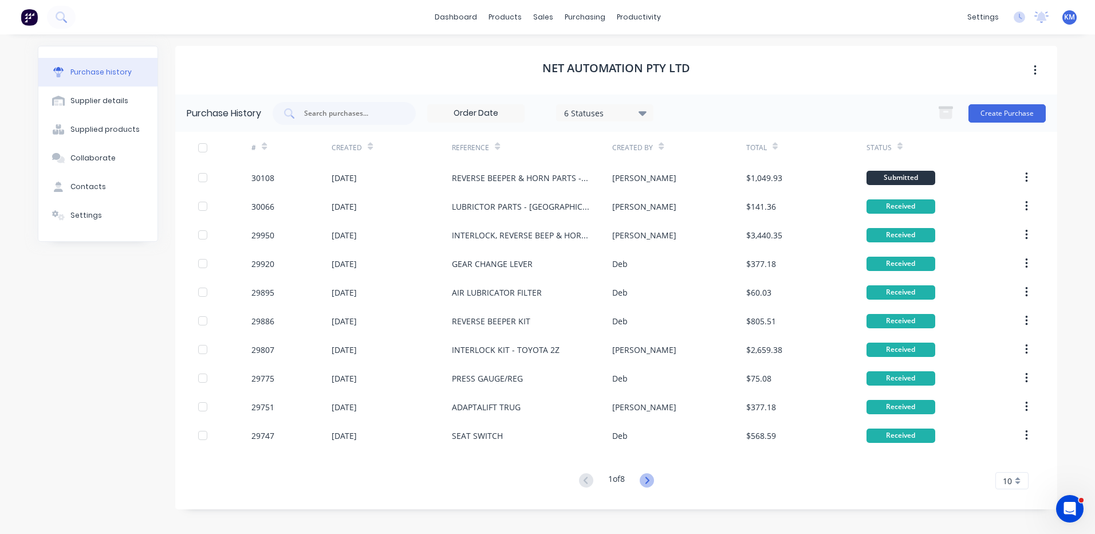
click at [646, 484] on icon at bounding box center [647, 480] width 14 height 14
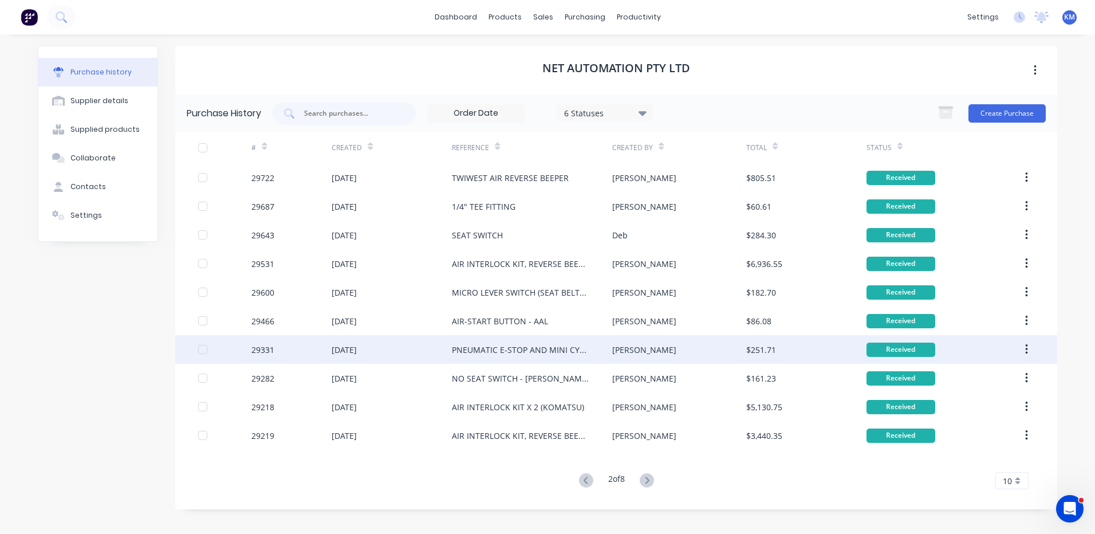
click at [665, 352] on div "[PERSON_NAME]" at bounding box center [678, 349] width 133 height 29
